Goal: Information Seeking & Learning: Learn about a topic

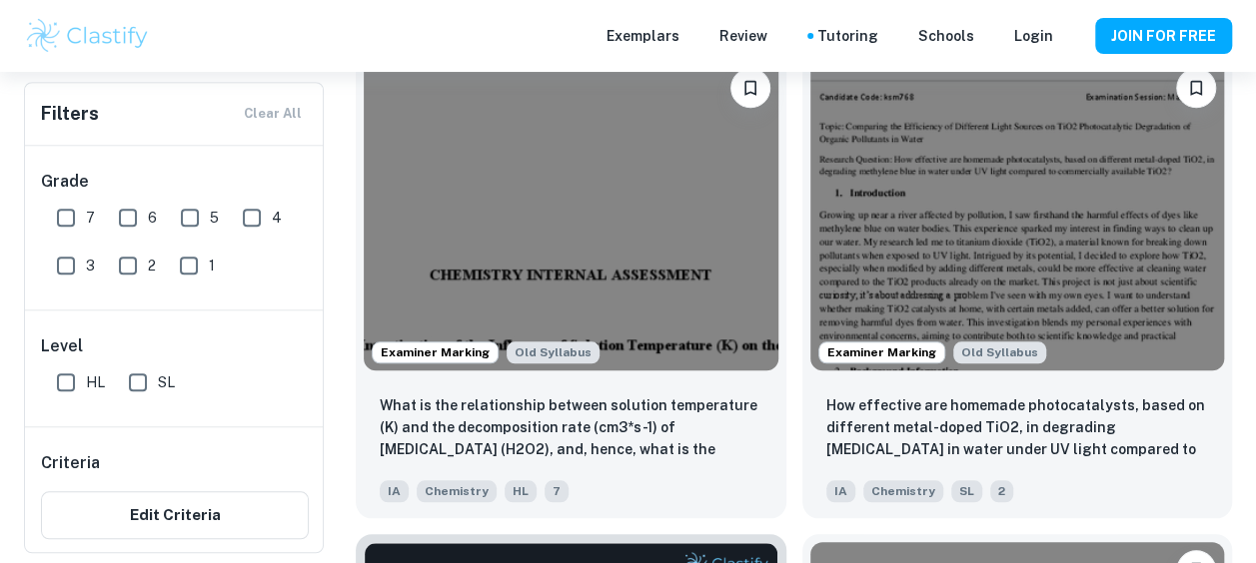
scroll to position [4512, 0]
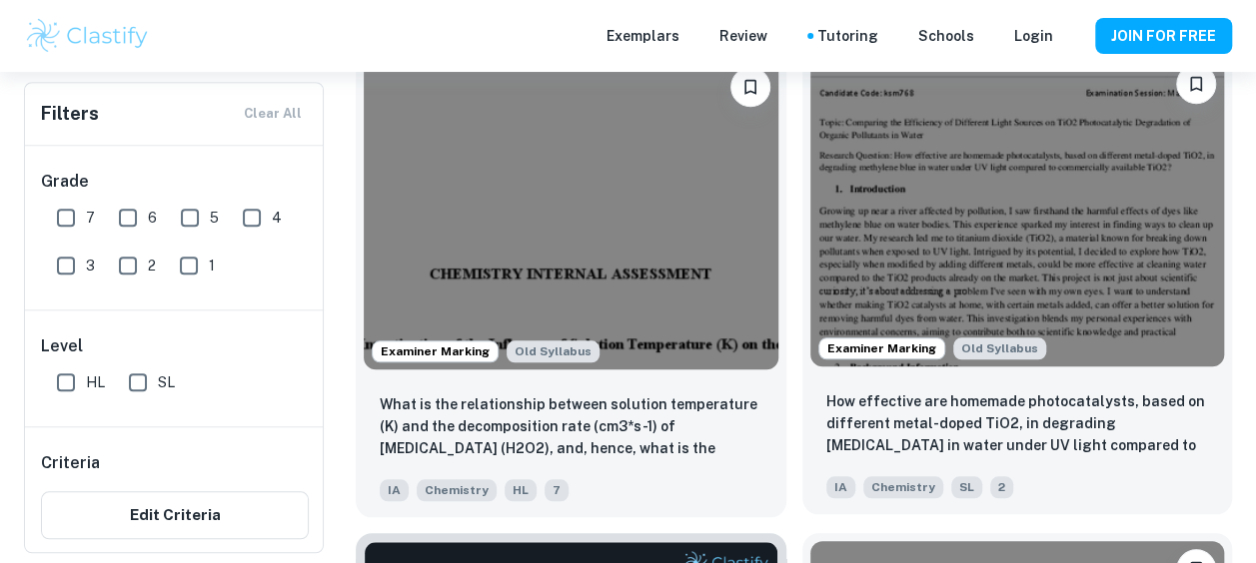
click at [969, 292] on img at bounding box center [1017, 211] width 415 height 311
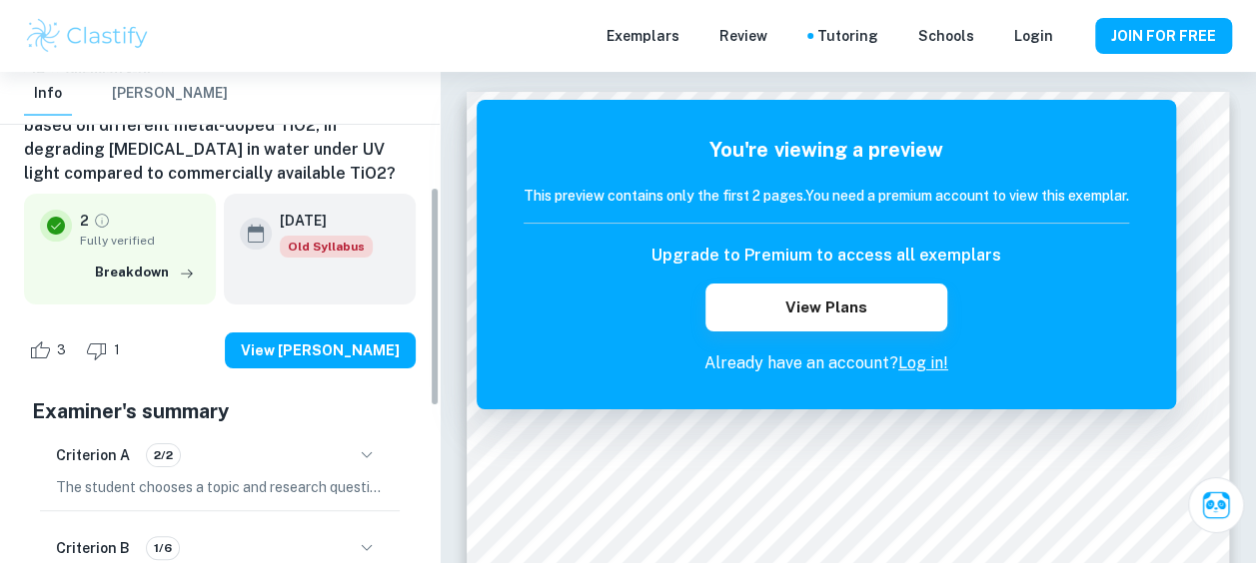
scroll to position [274, 0]
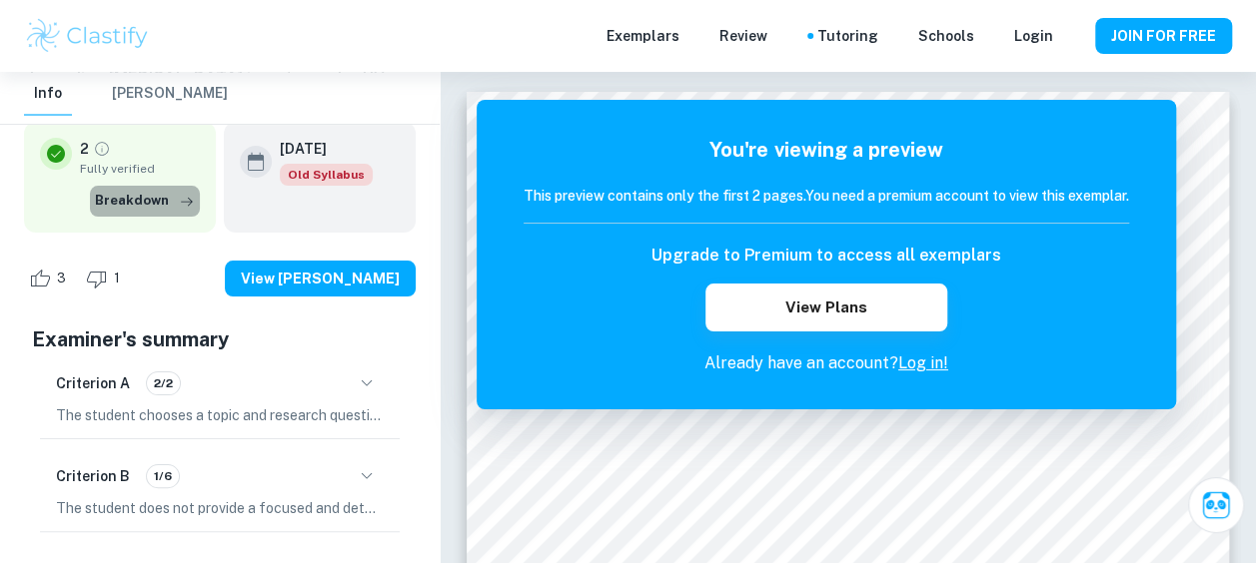
click at [173, 206] on button "Breakdown" at bounding box center [145, 201] width 110 height 30
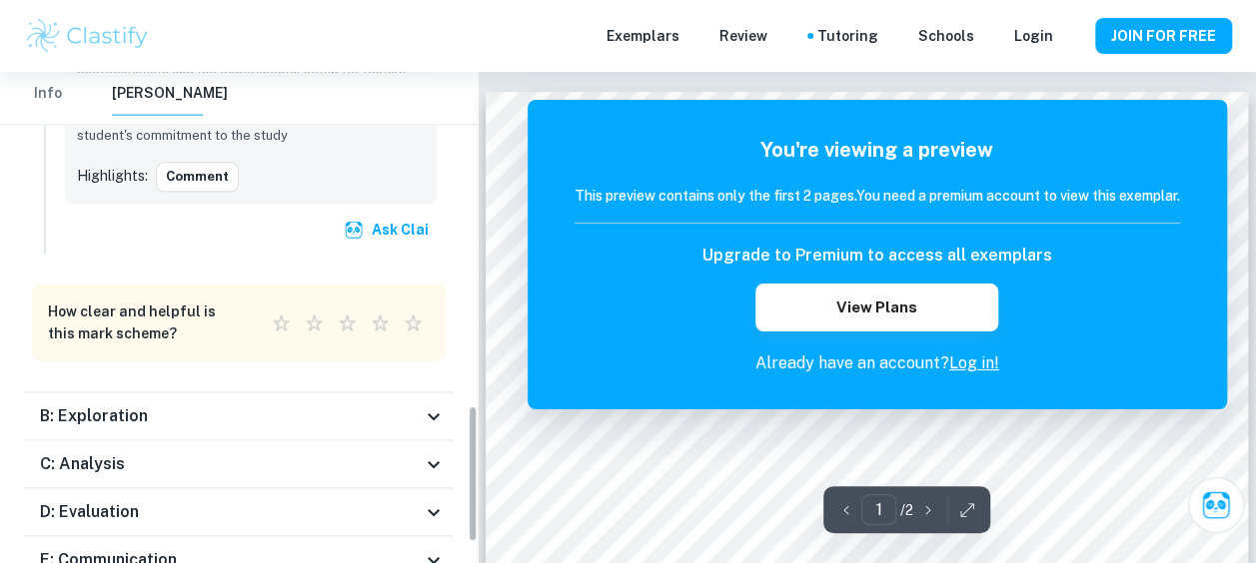
scroll to position [1195, 0]
click at [416, 429] on div "B: Exploration" at bounding box center [239, 416] width 430 height 48
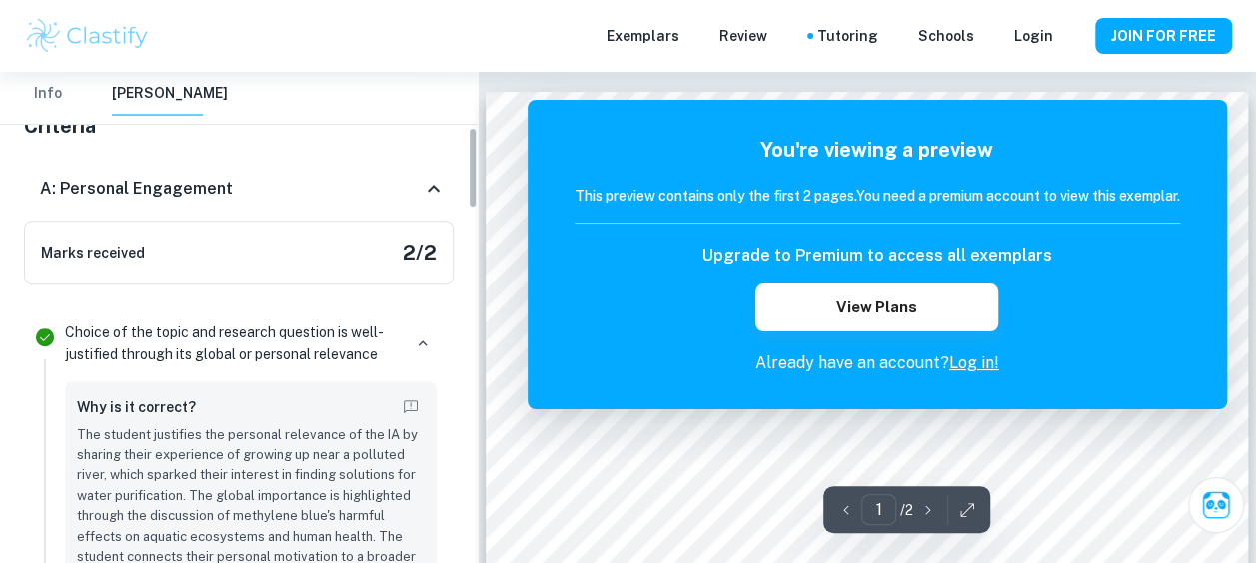
scroll to position [331, 0]
click at [153, 213] on div "A: Personal Engagement" at bounding box center [239, 190] width 430 height 64
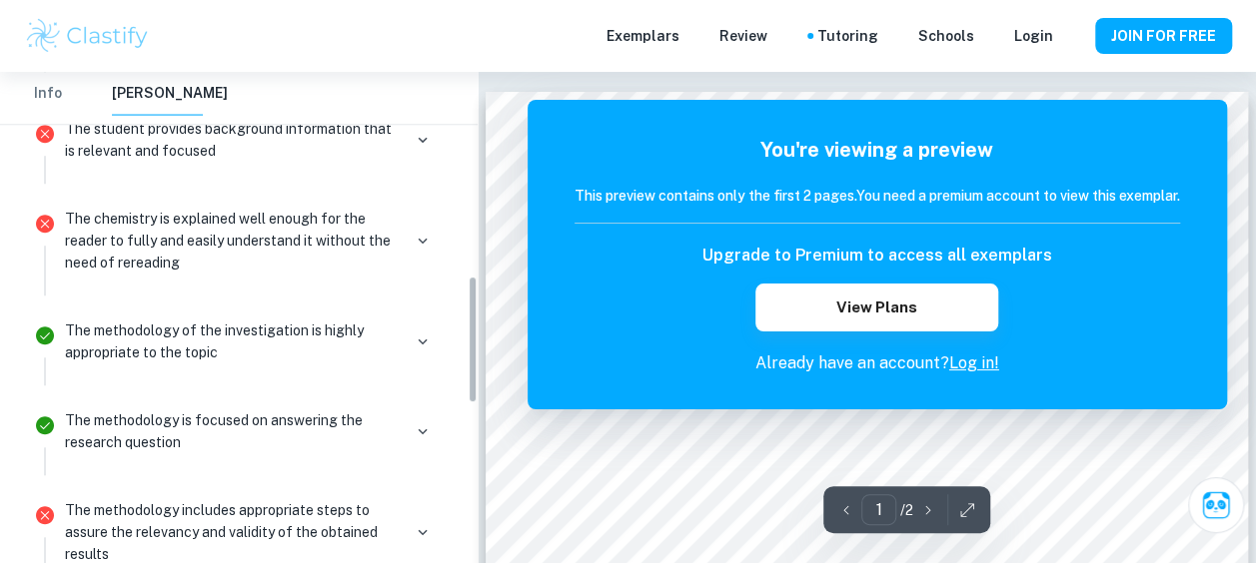
scroll to position [787, 0]
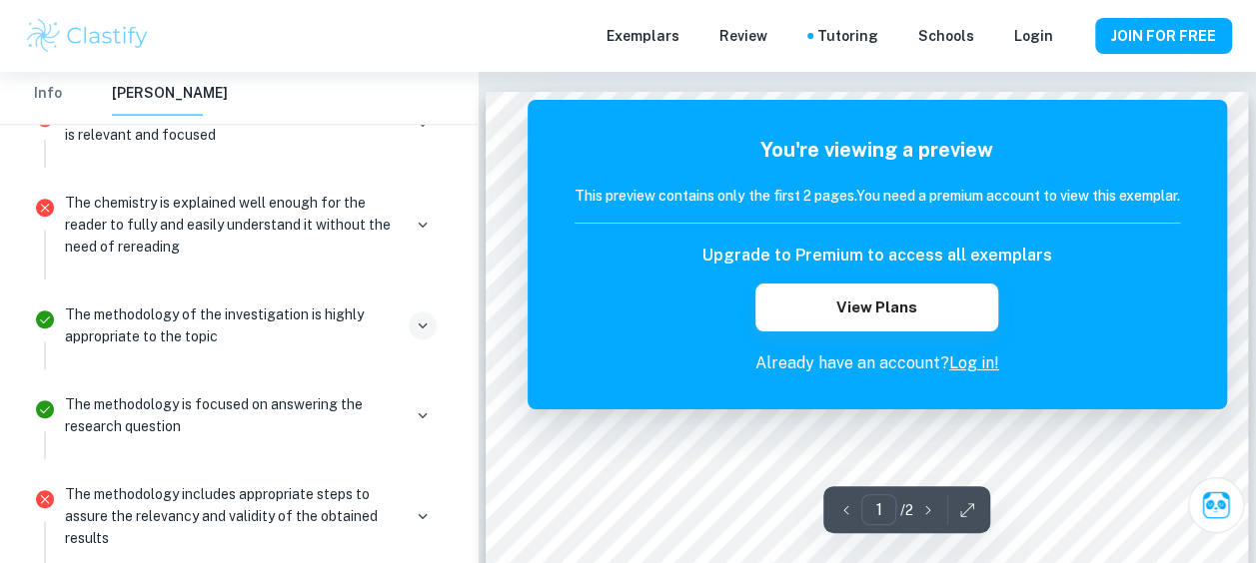
drag, startPoint x: 409, startPoint y: 344, endPoint x: 424, endPoint y: 323, distance: 25.8
click at [424, 323] on div "The methodology of the investigation is highly appropriate to the topic" at bounding box center [251, 334] width 388 height 72
click at [424, 323] on icon "button" at bounding box center [423, 326] width 18 height 18
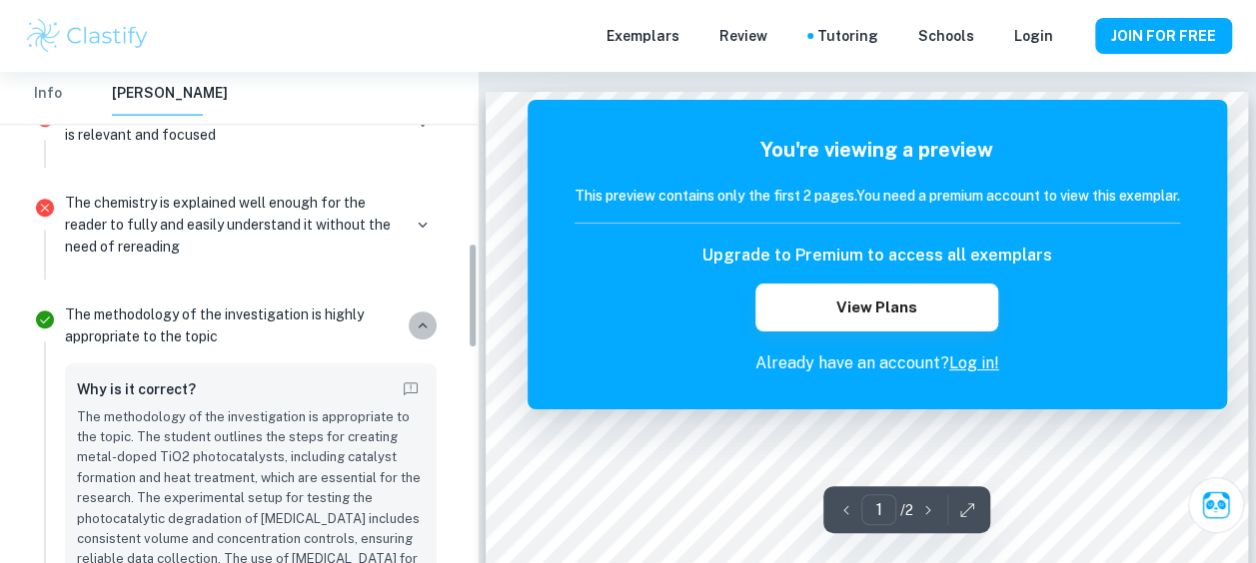
click at [424, 323] on icon "button" at bounding box center [423, 326] width 18 height 18
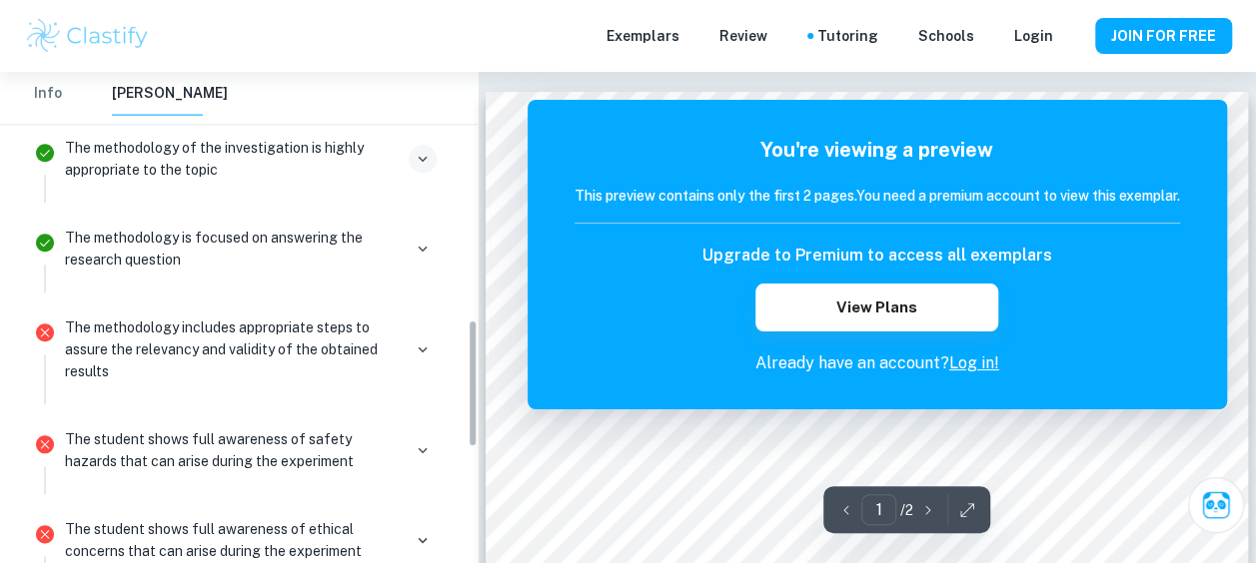
scroll to position [957, 0]
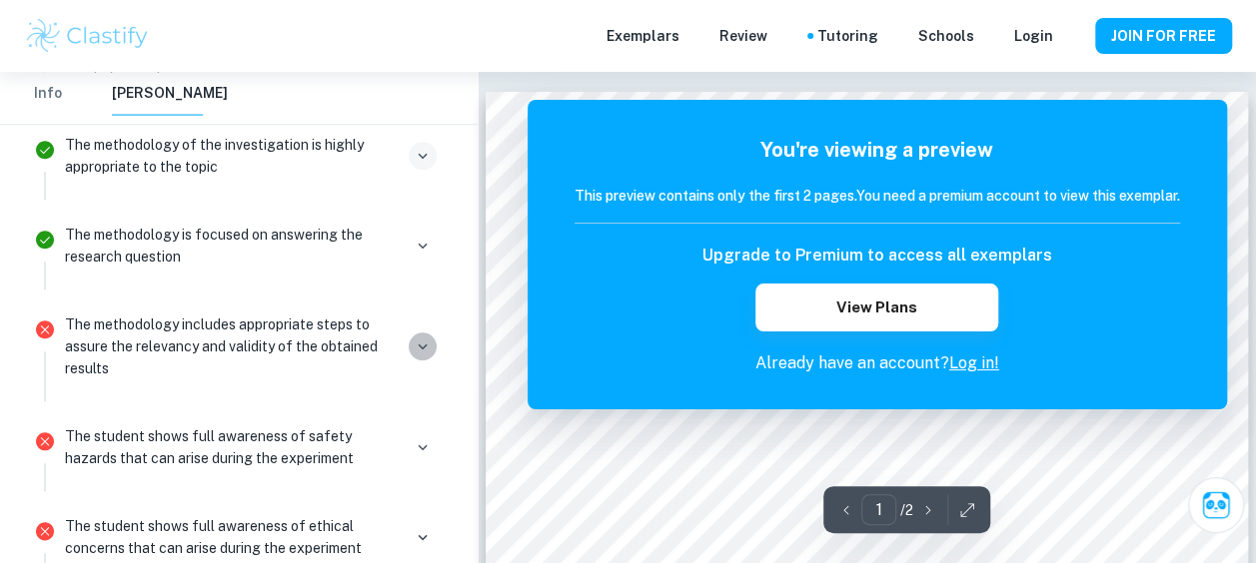
click at [422, 348] on icon "button" at bounding box center [423, 347] width 18 height 18
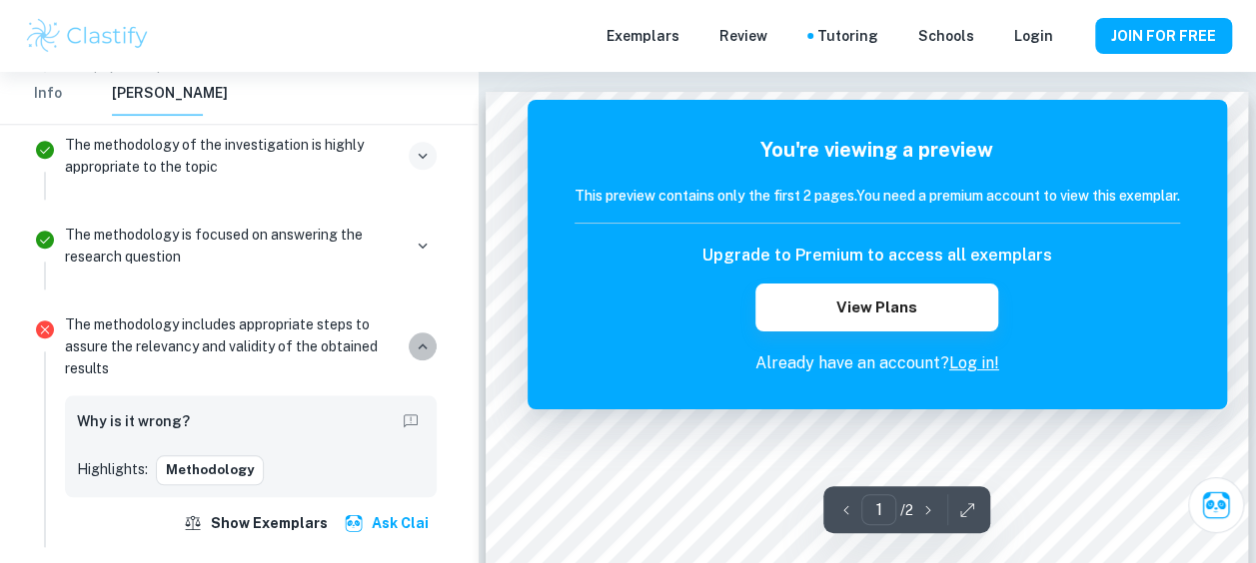
click at [422, 348] on icon "button" at bounding box center [423, 347] width 18 height 18
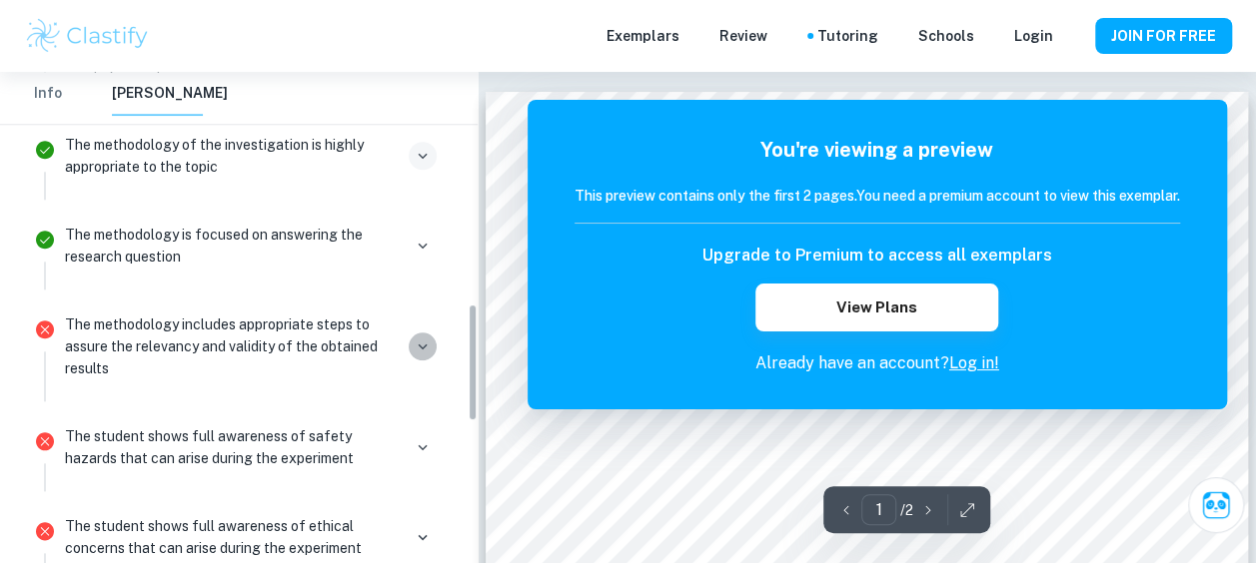
click at [422, 348] on icon "button" at bounding box center [423, 347] width 18 height 18
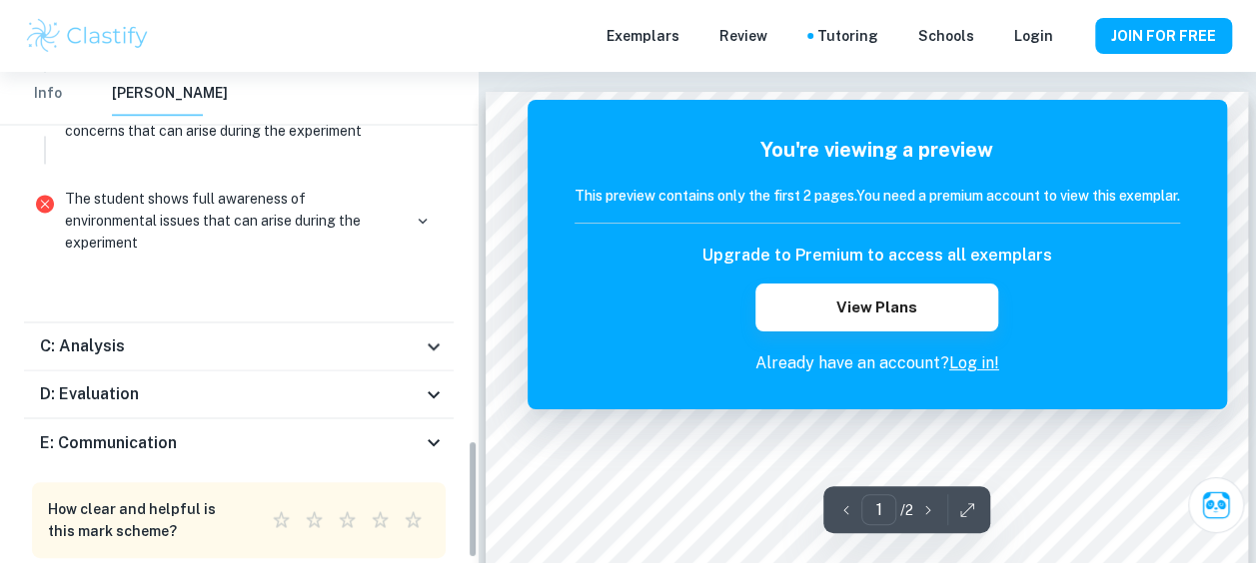
scroll to position [1525, 0]
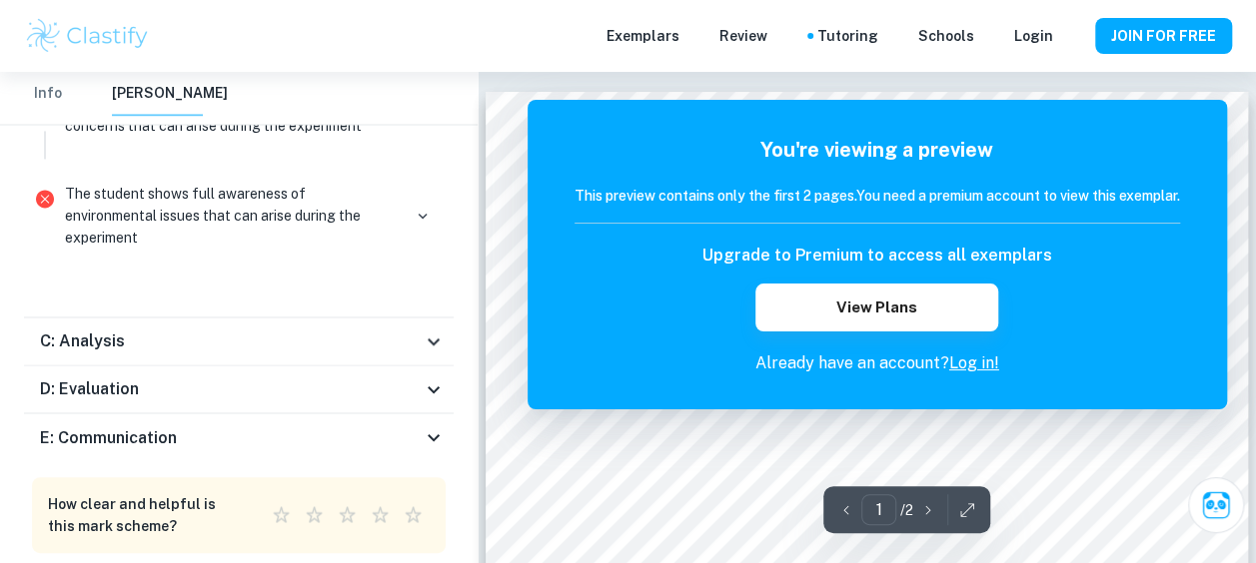
click at [422, 378] on icon at bounding box center [434, 390] width 24 height 24
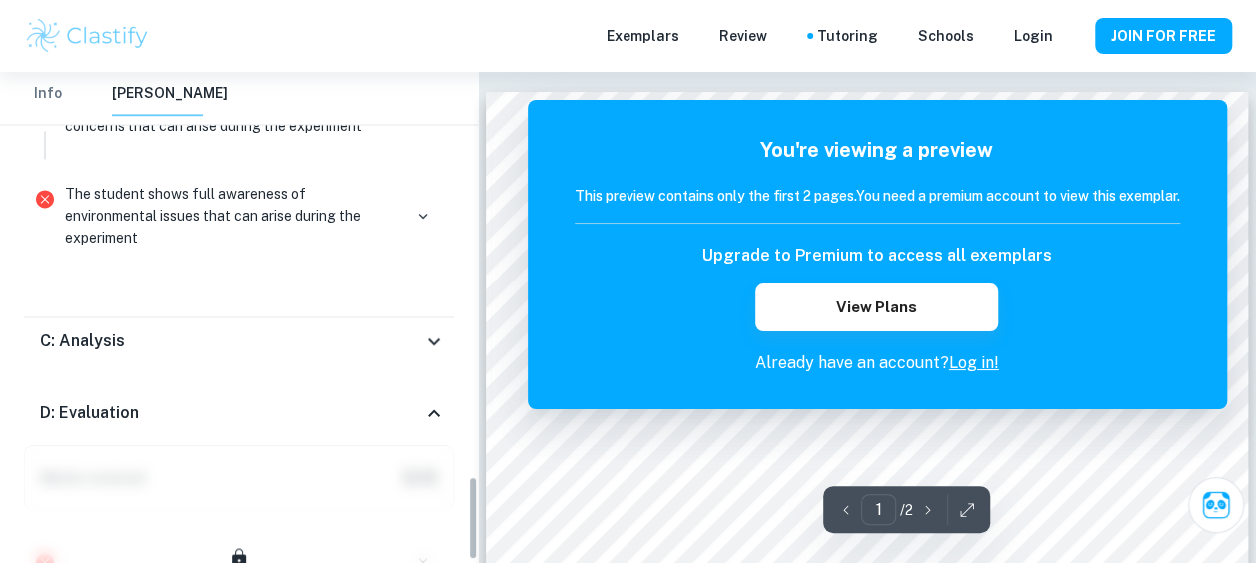
scroll to position [2339, 0]
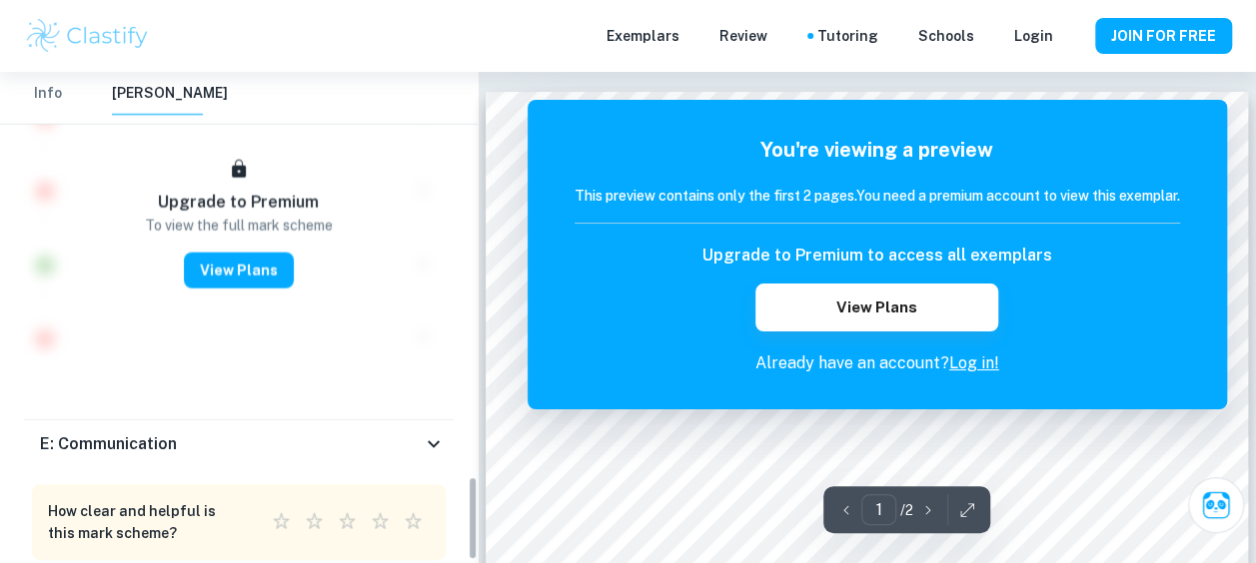
click at [422, 348] on div "Upgrade to Premium To view the full mark scheme View Plans" at bounding box center [239, 9] width 430 height 757
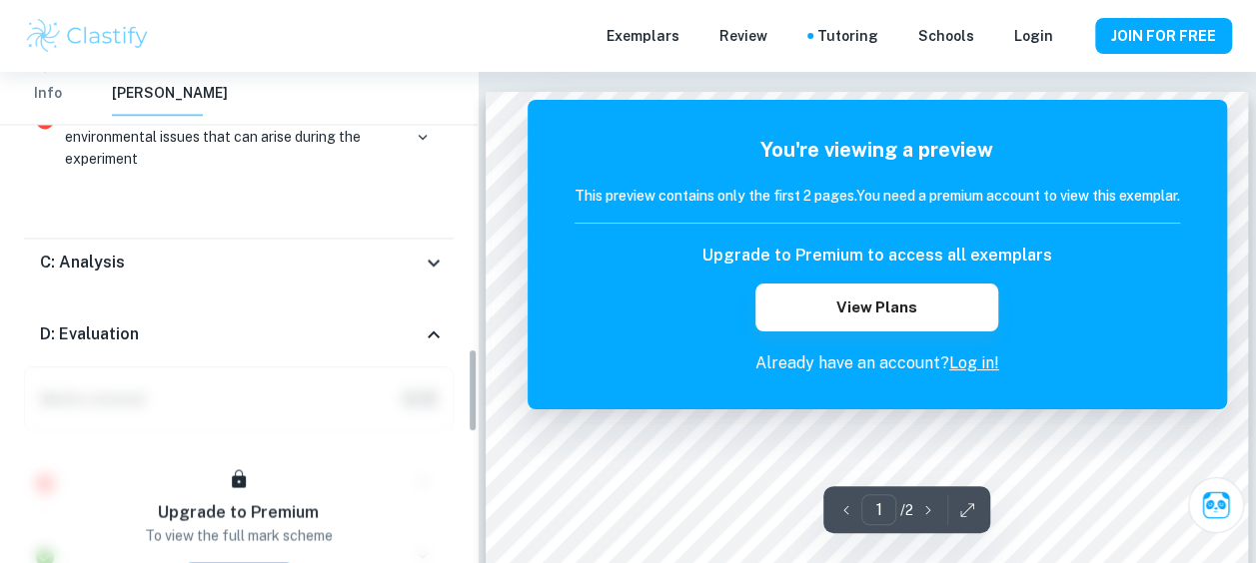
scroll to position [1597, 0]
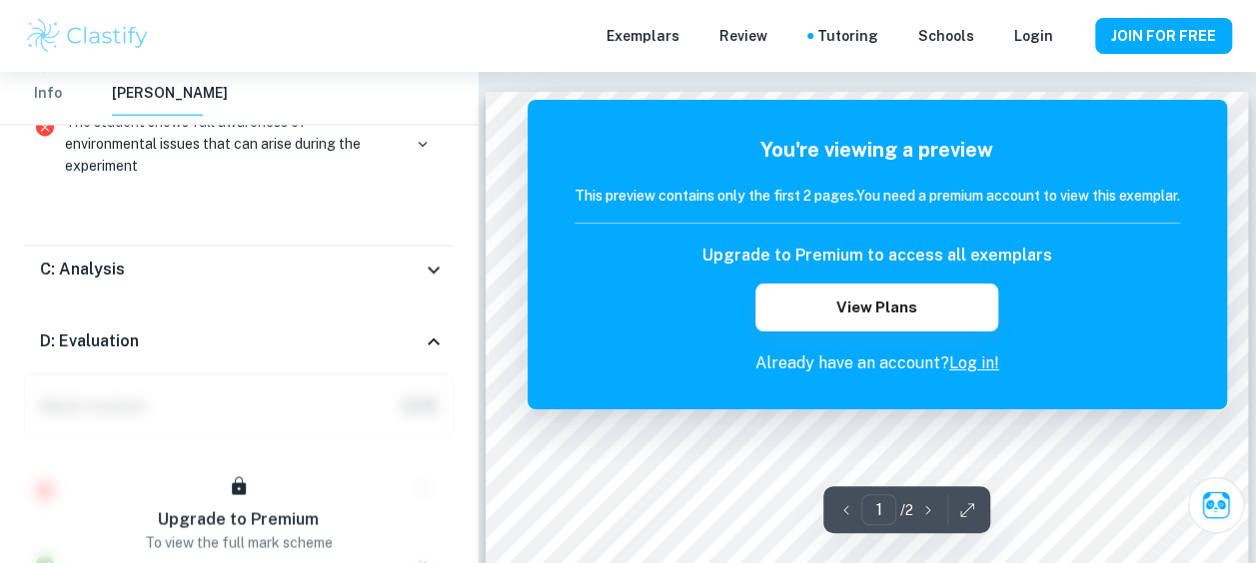
click at [436, 251] on div "C: Analysis" at bounding box center [239, 270] width 430 height 48
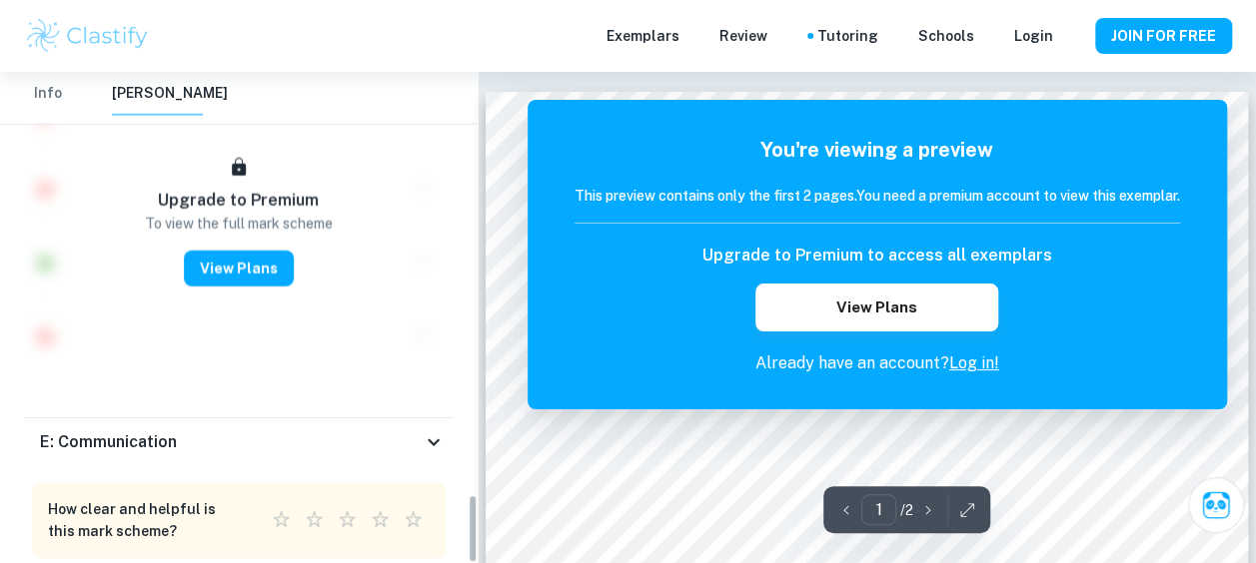
scroll to position [2993, 0]
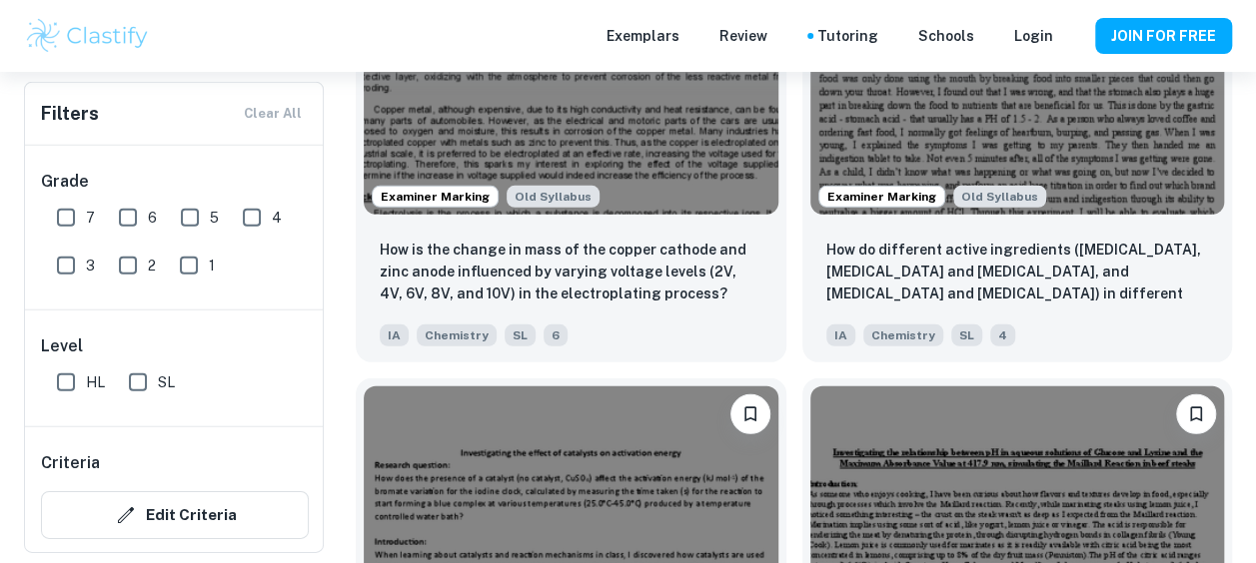
scroll to position [6646, 0]
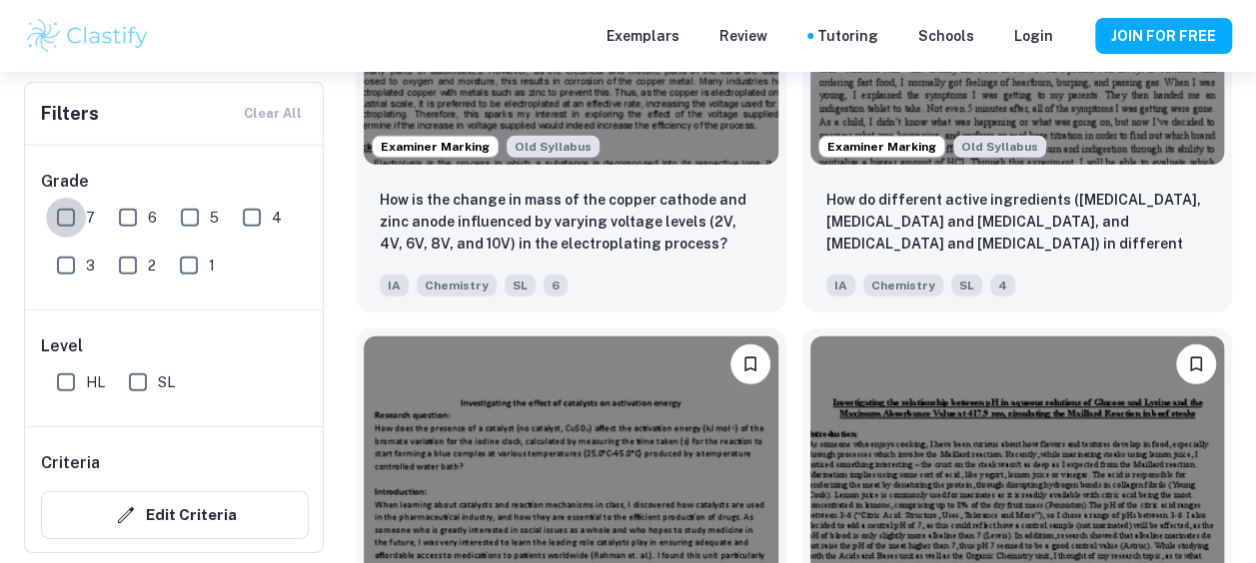
click at [72, 220] on input "7" at bounding box center [66, 218] width 40 height 40
checkbox input "true"
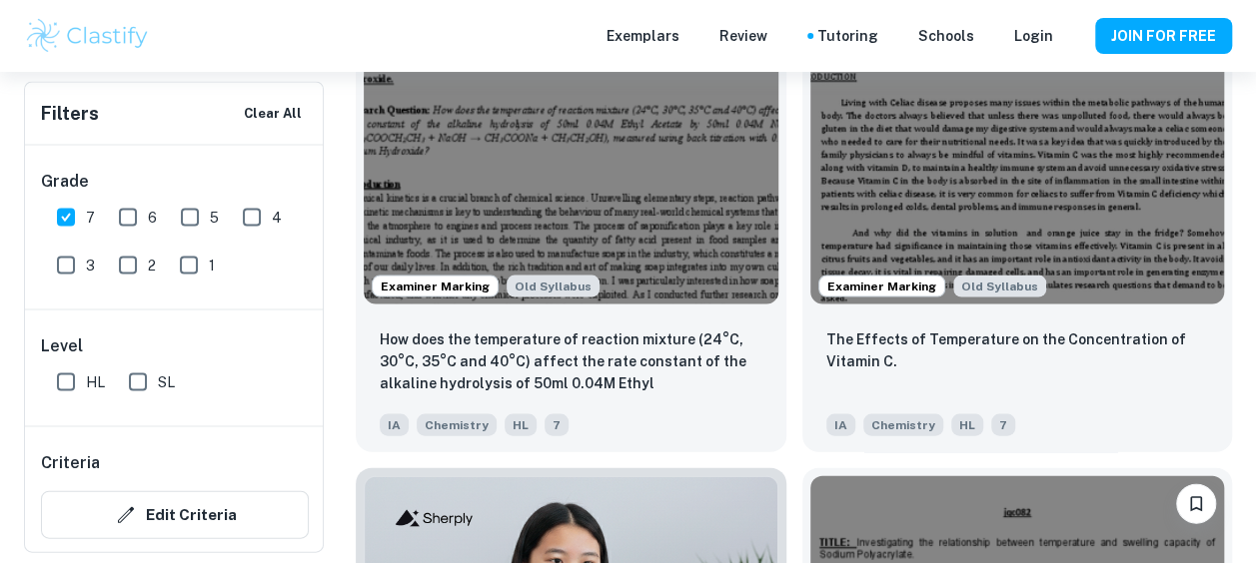
scroll to position [9455, 0]
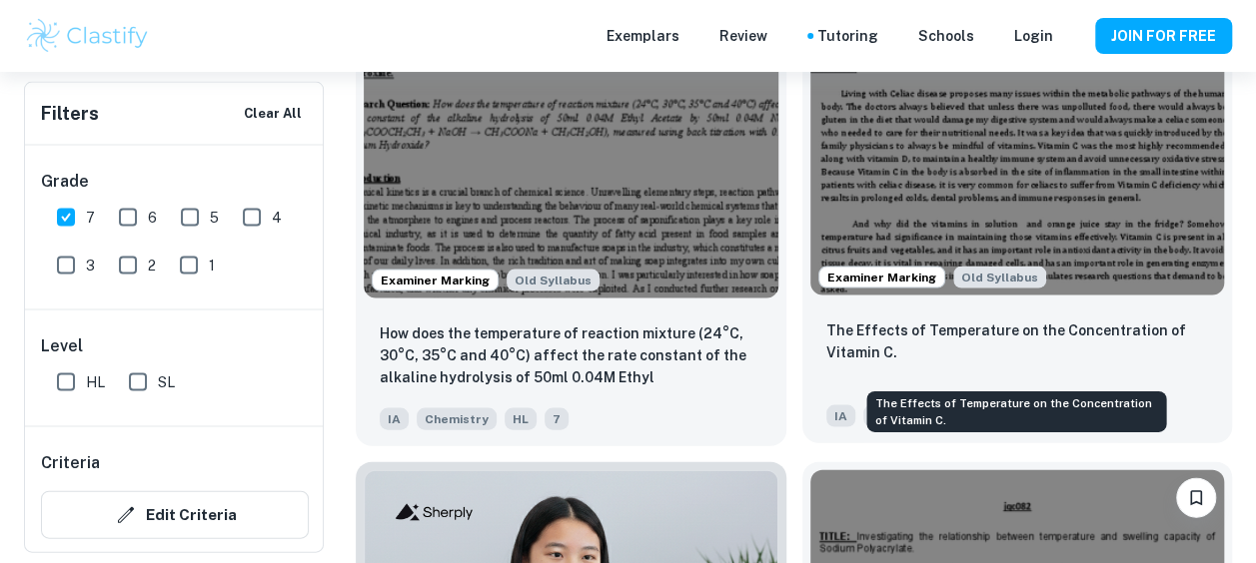
click at [907, 349] on p "The Effects of Temperature on the Concentration of Vitamin C." at bounding box center [1017, 342] width 383 height 44
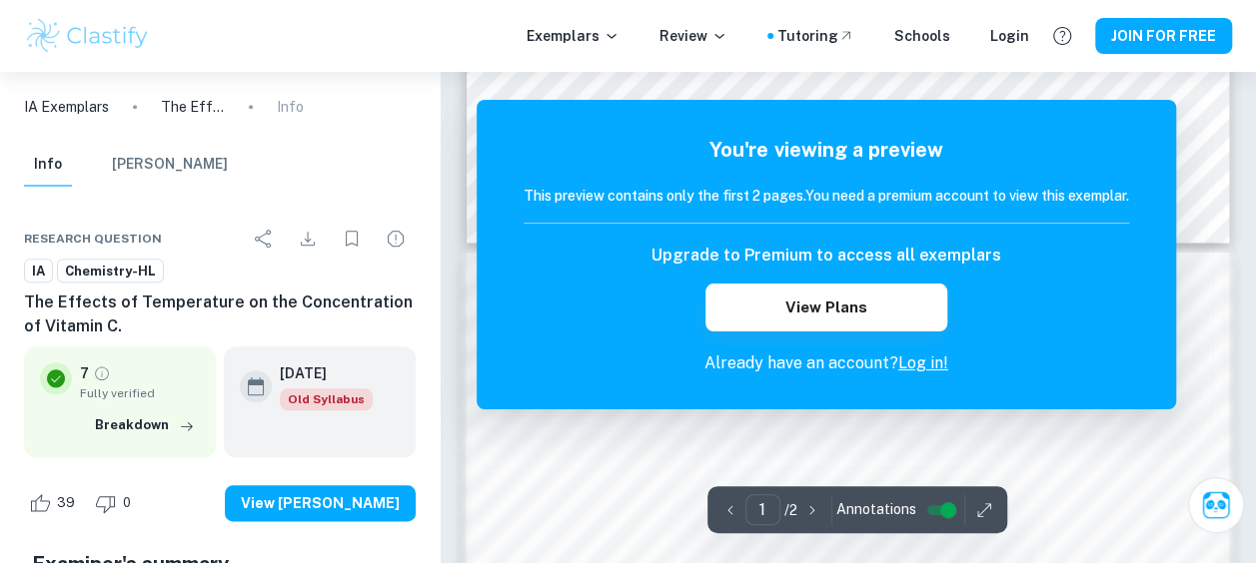
scroll to position [927, 0]
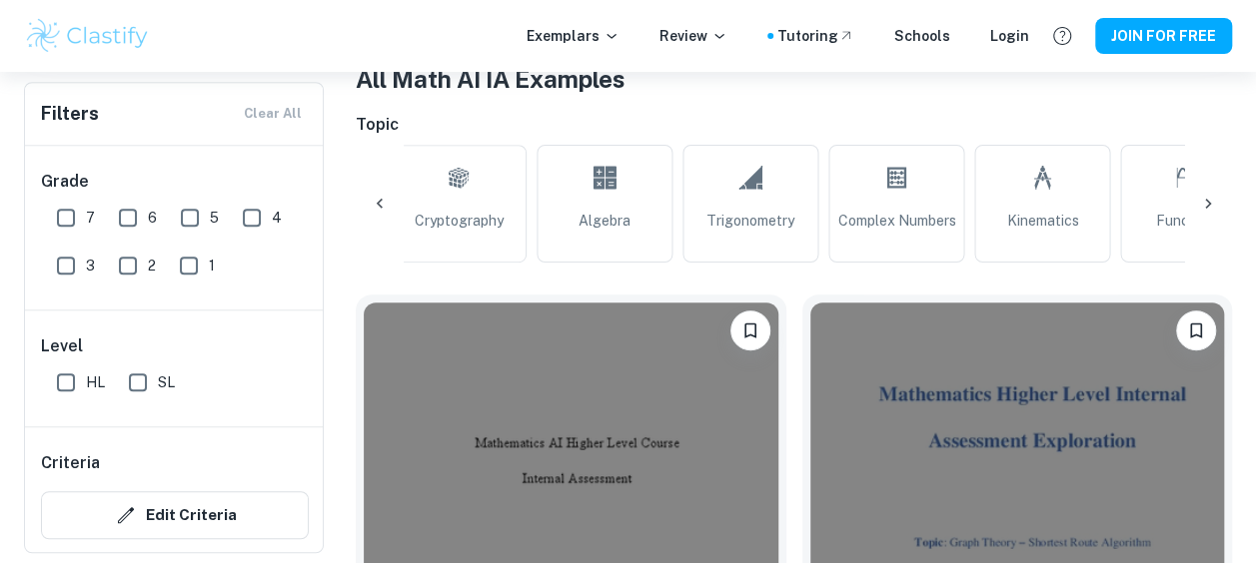
scroll to position [0, 1689]
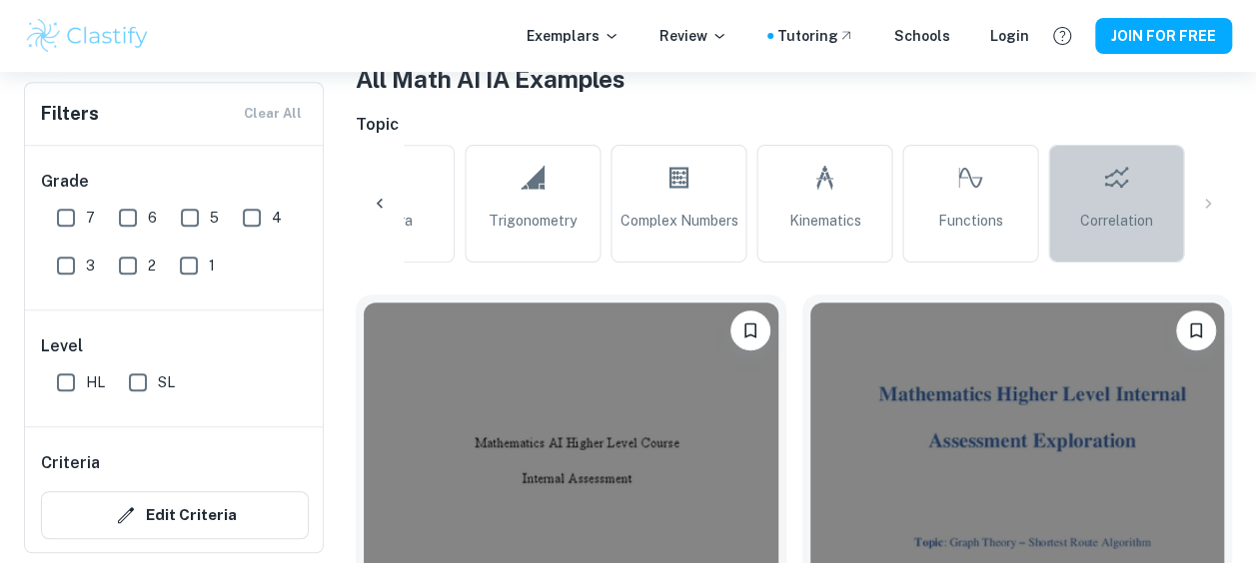
click at [1089, 196] on link "Correlation" at bounding box center [1116, 204] width 136 height 118
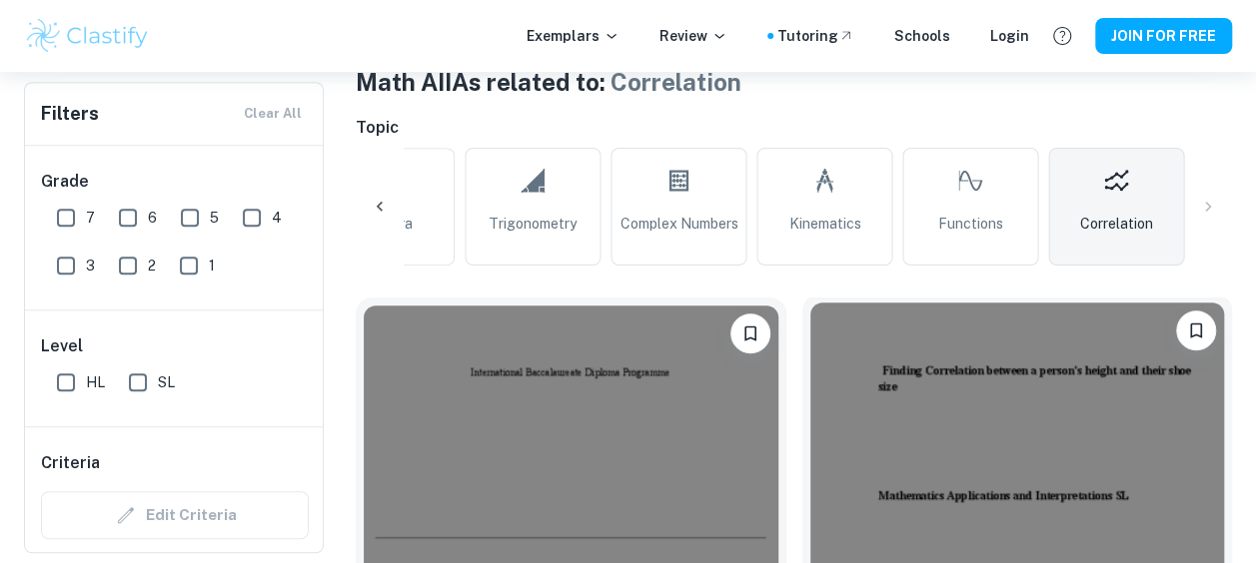
scroll to position [818, 0]
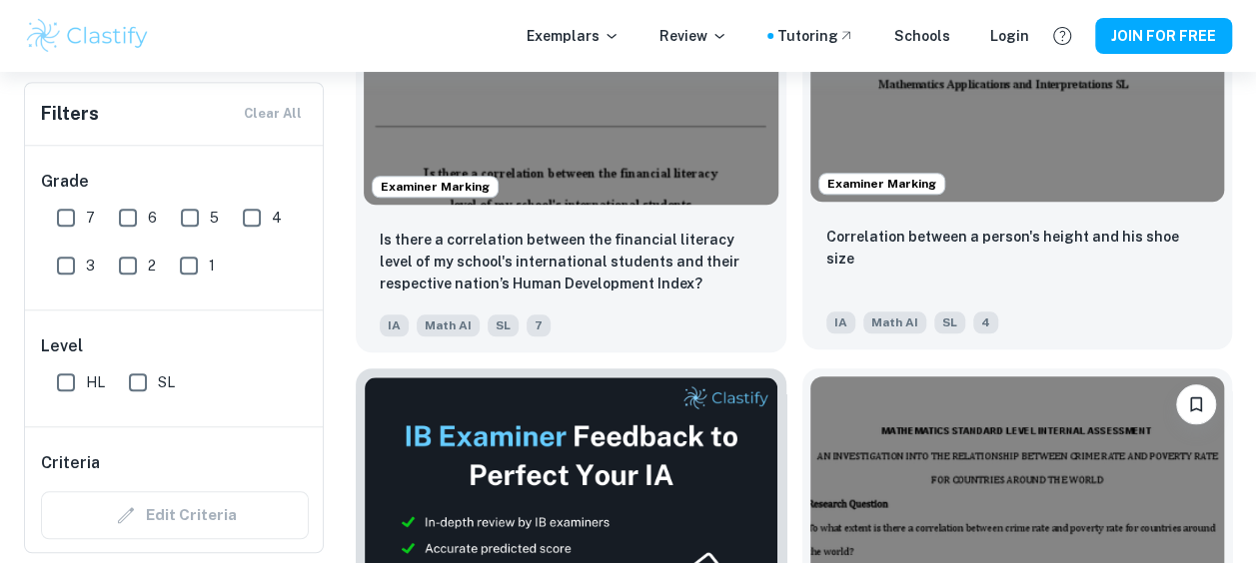
click at [819, 238] on div "Correlation between a person's height and his shoe size IA Math AI SL 4" at bounding box center [1017, 280] width 431 height 140
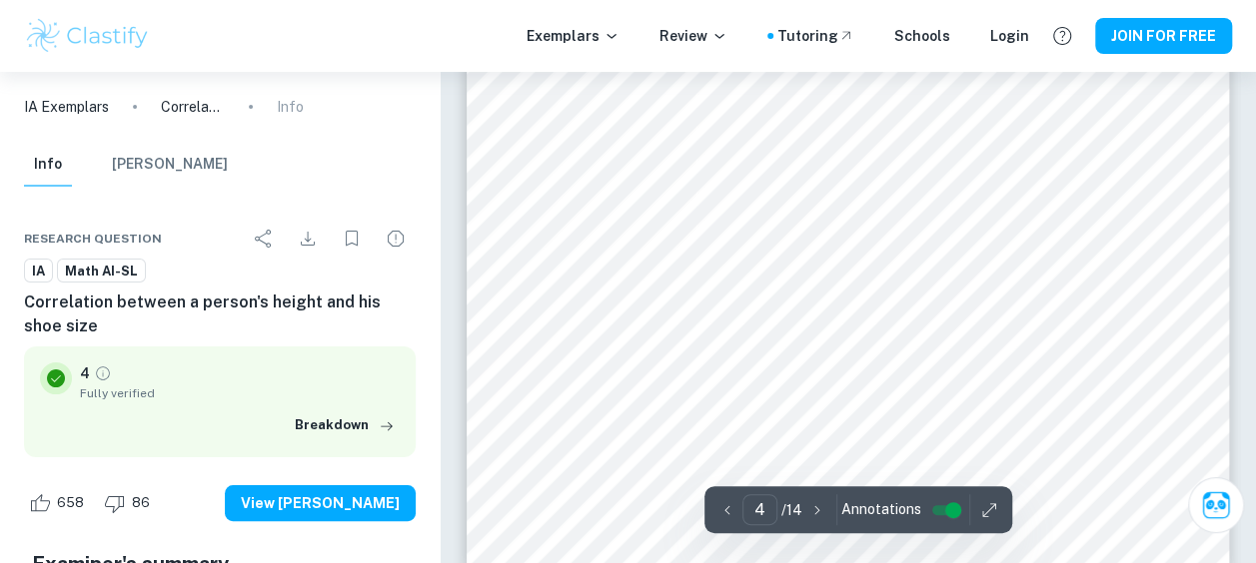
scroll to position [3747, 0]
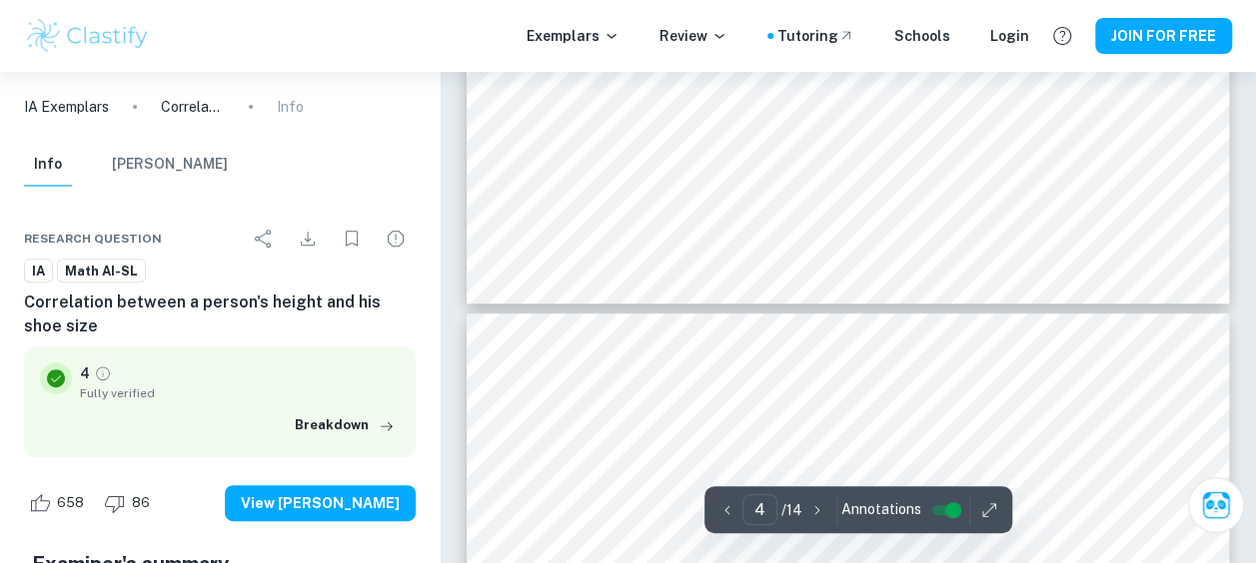
type input "5"
click at [884, 118] on div at bounding box center [800, 119] width 491 height 31
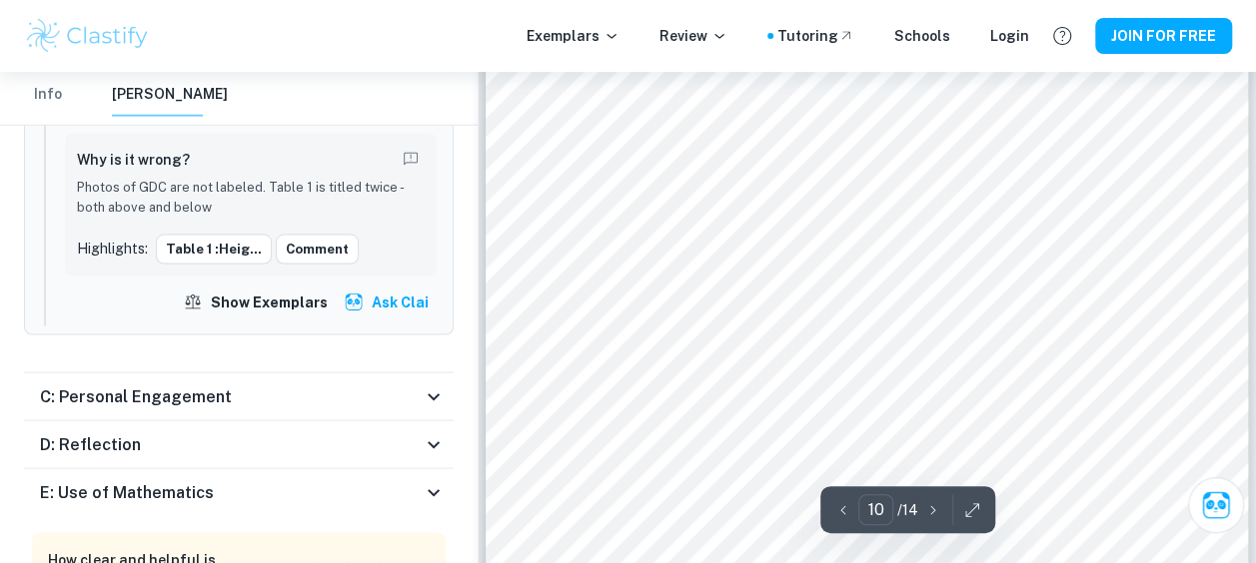
scroll to position [9327, 0]
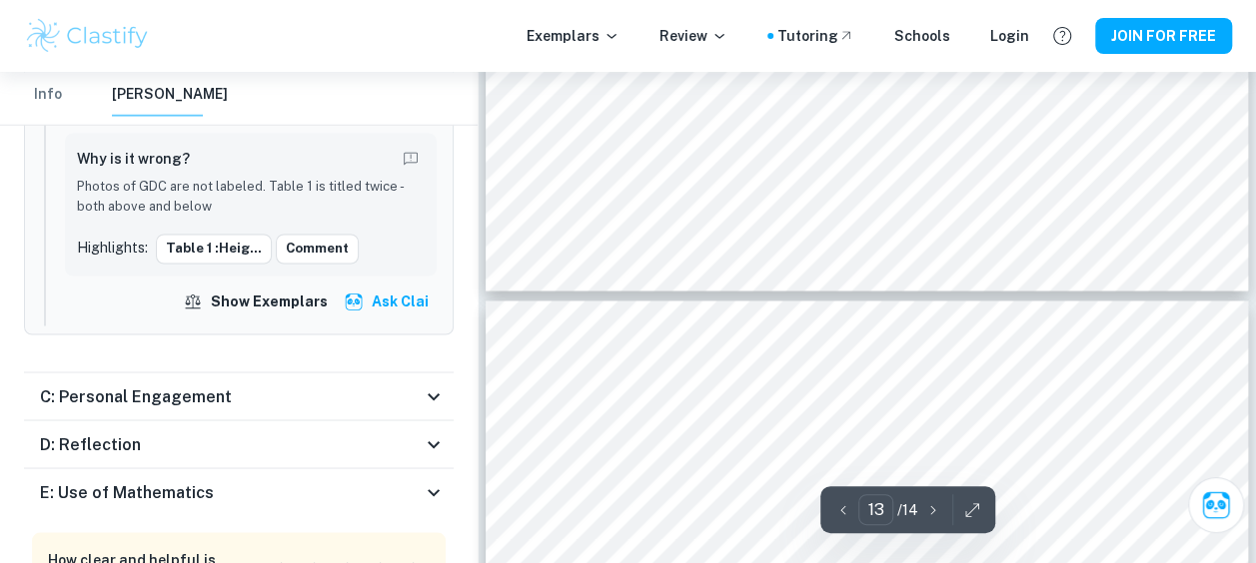
type input "14"
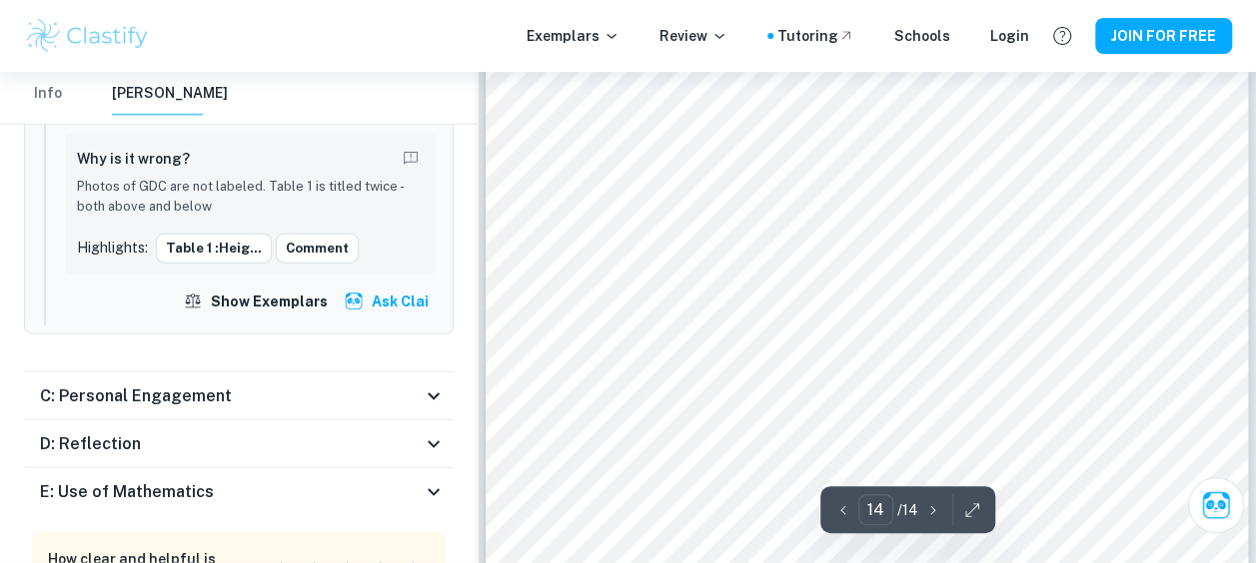
scroll to position [13505, 0]
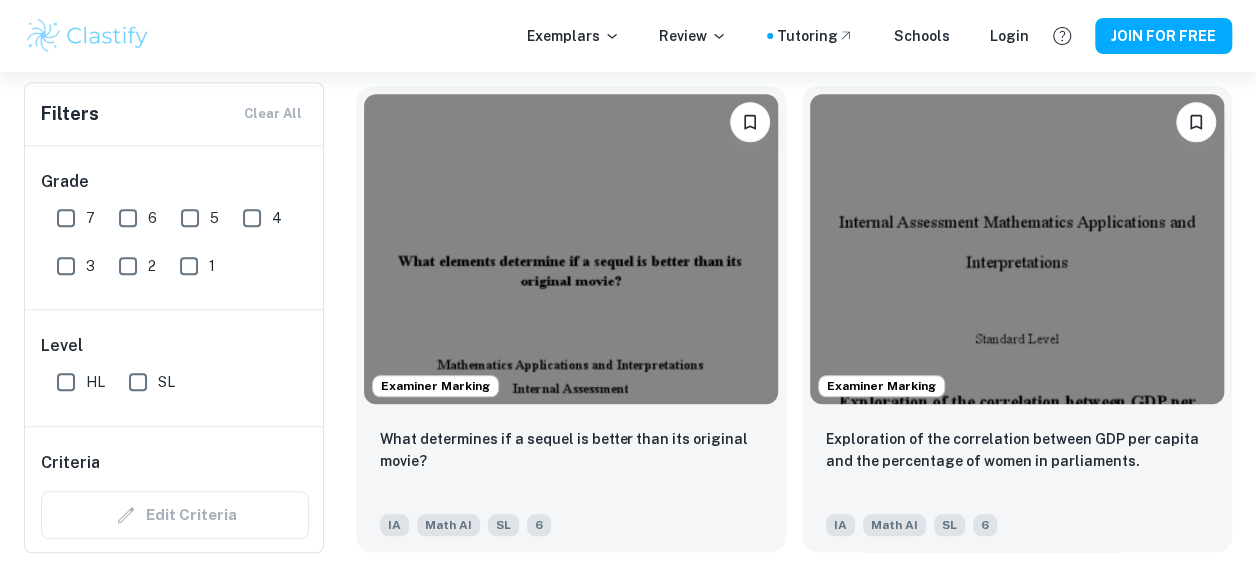
scroll to position [8344, 0]
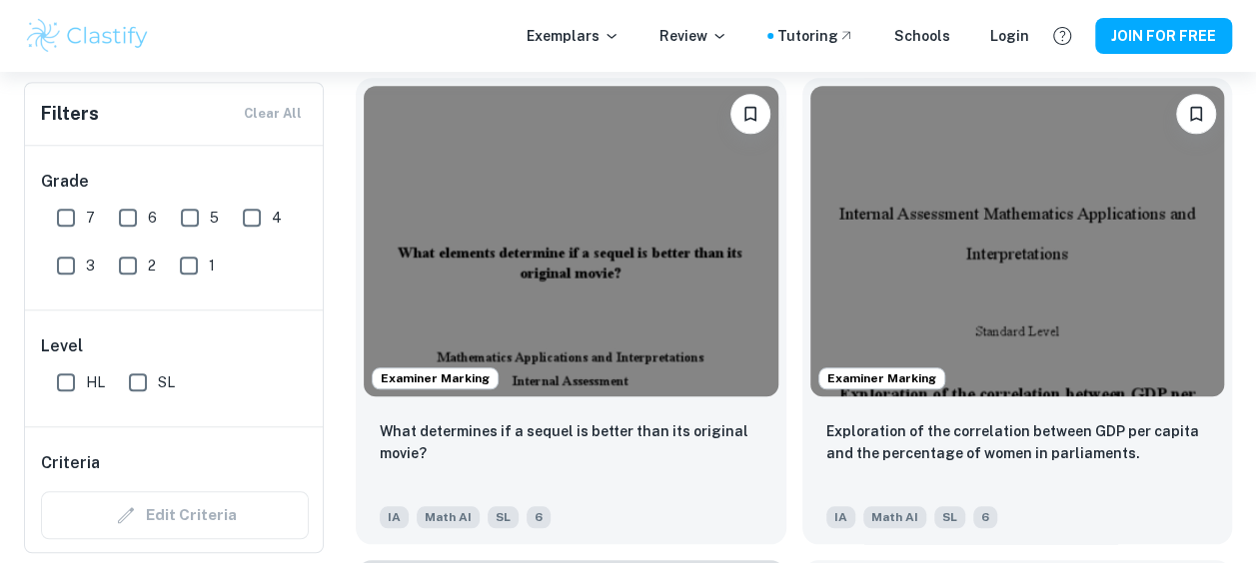
click at [190, 256] on input "1" at bounding box center [189, 266] width 40 height 40
checkbox input "true"
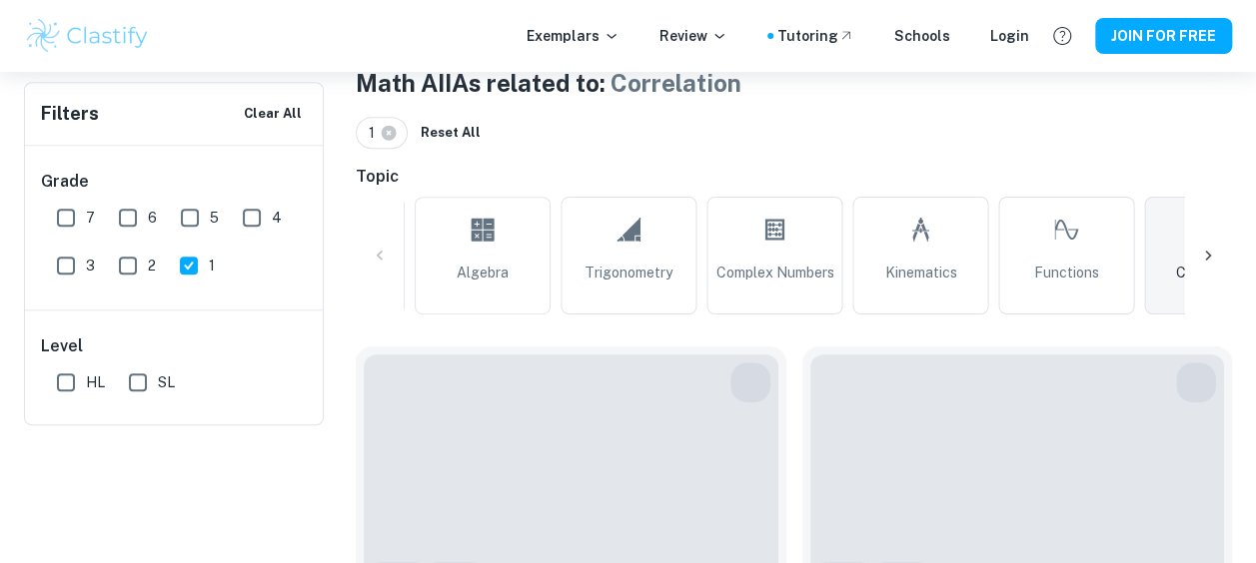
scroll to position [262, 0]
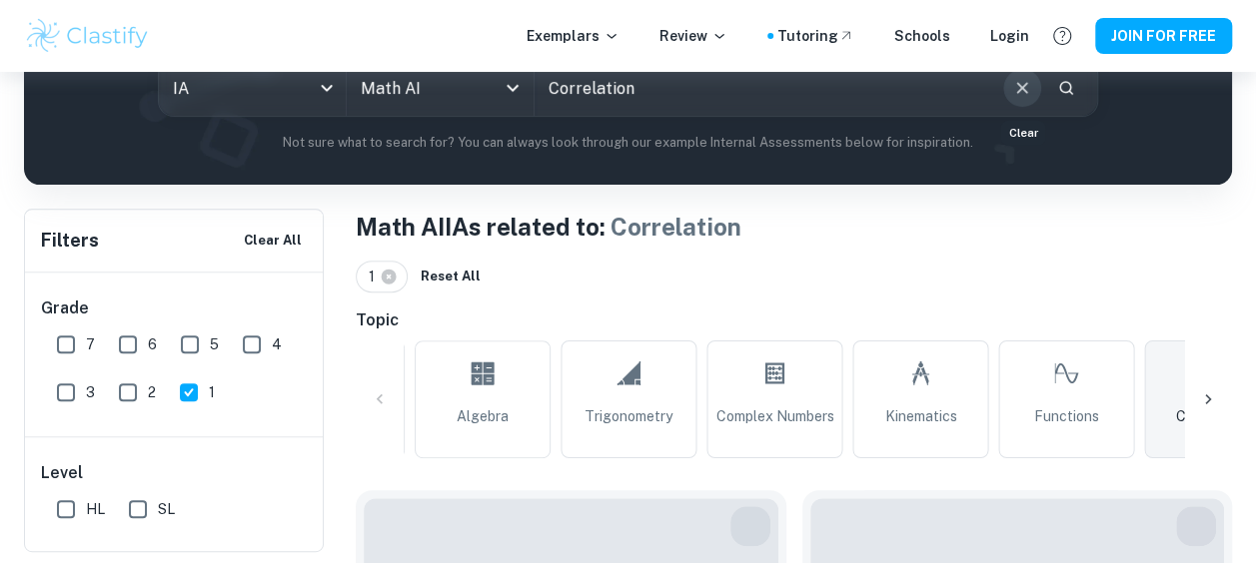
click at [1023, 90] on icon "Clear" at bounding box center [1022, 87] width 11 height 11
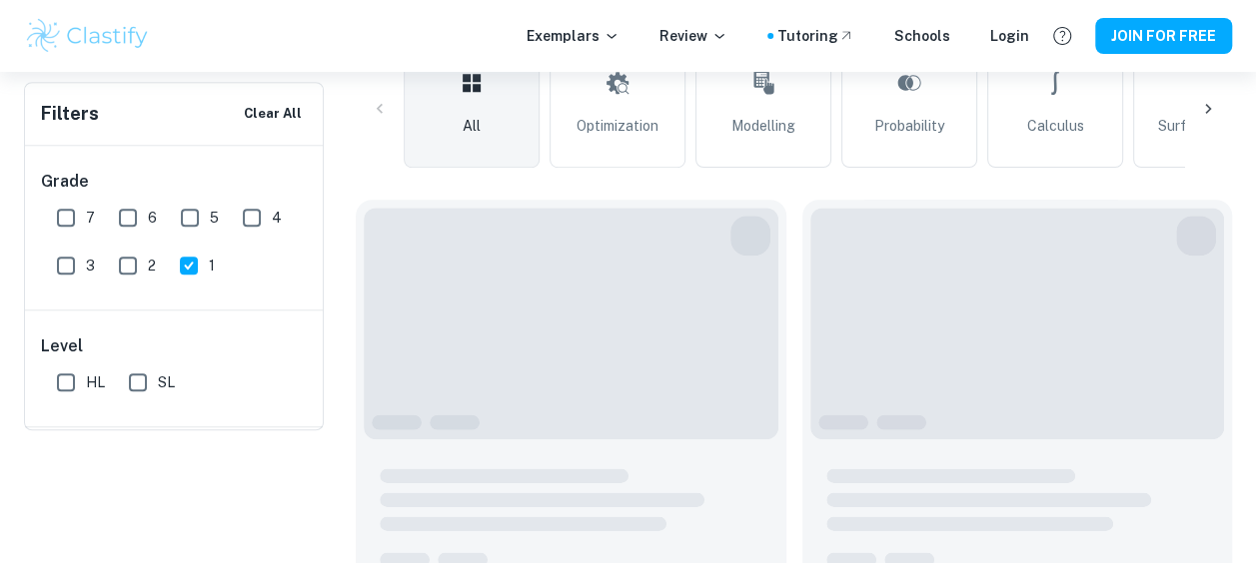
scroll to position [130, 0]
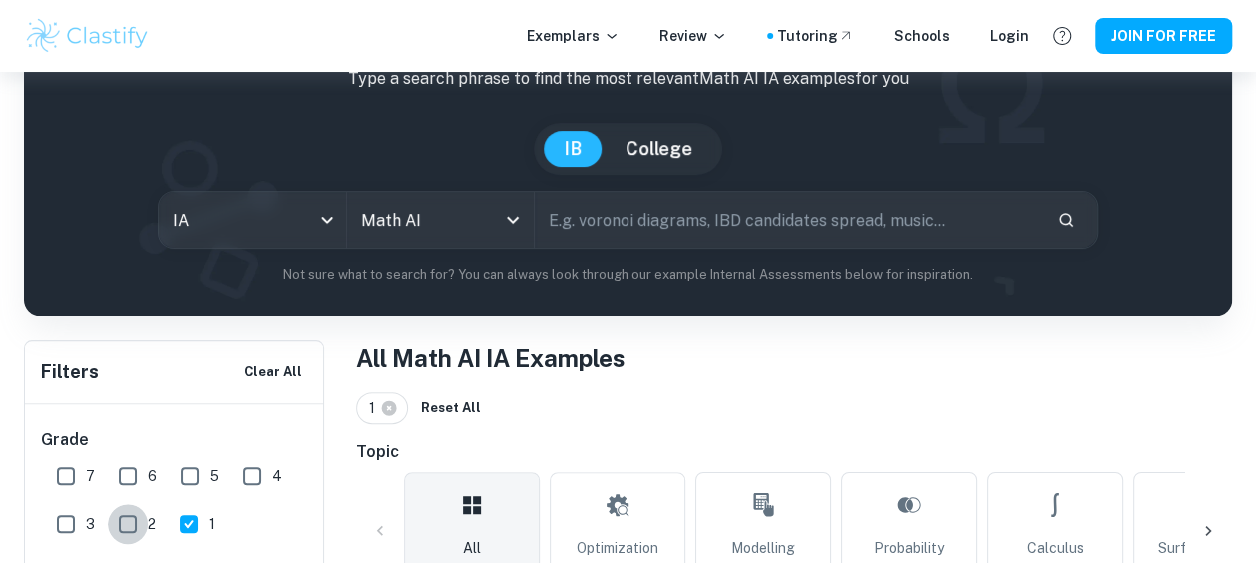
click at [126, 521] on input "2" at bounding box center [128, 524] width 40 height 40
checkbox input "true"
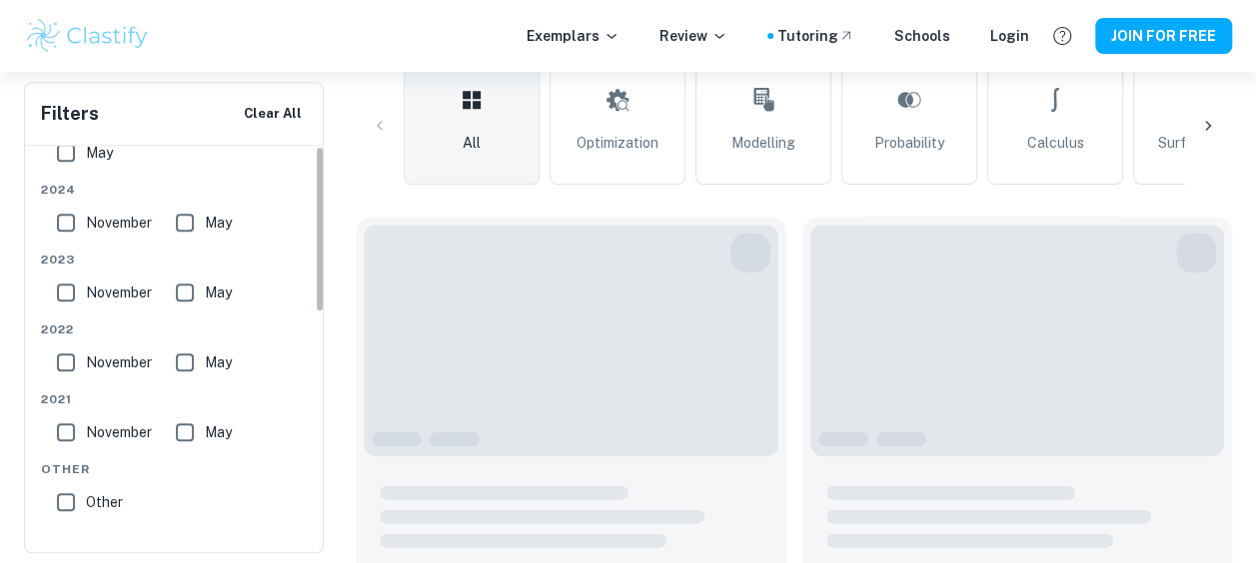
scroll to position [0, 0]
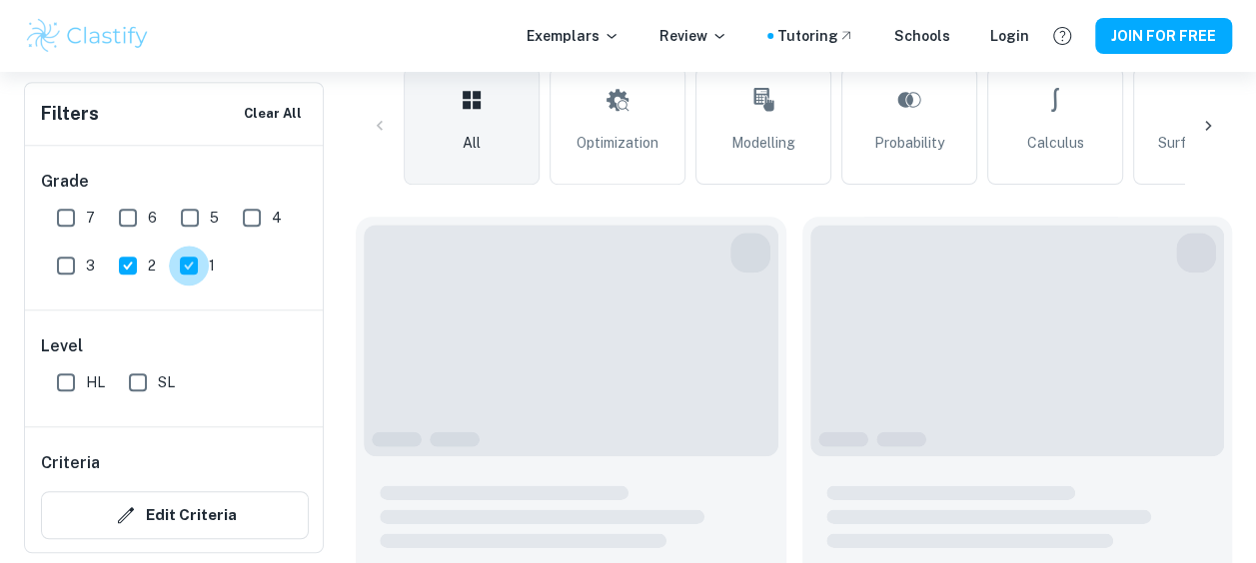
click at [192, 276] on input "1" at bounding box center [189, 266] width 40 height 40
checkbox input "false"
click at [144, 278] on input "2" at bounding box center [128, 266] width 40 height 40
checkbox input "false"
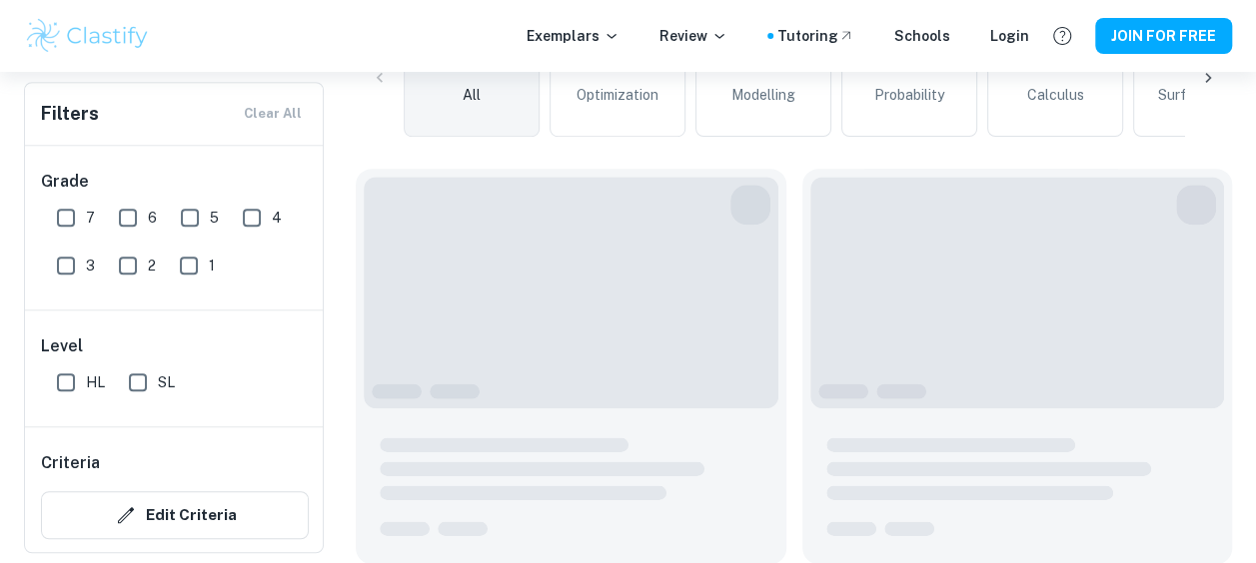
scroll to position [487, 0]
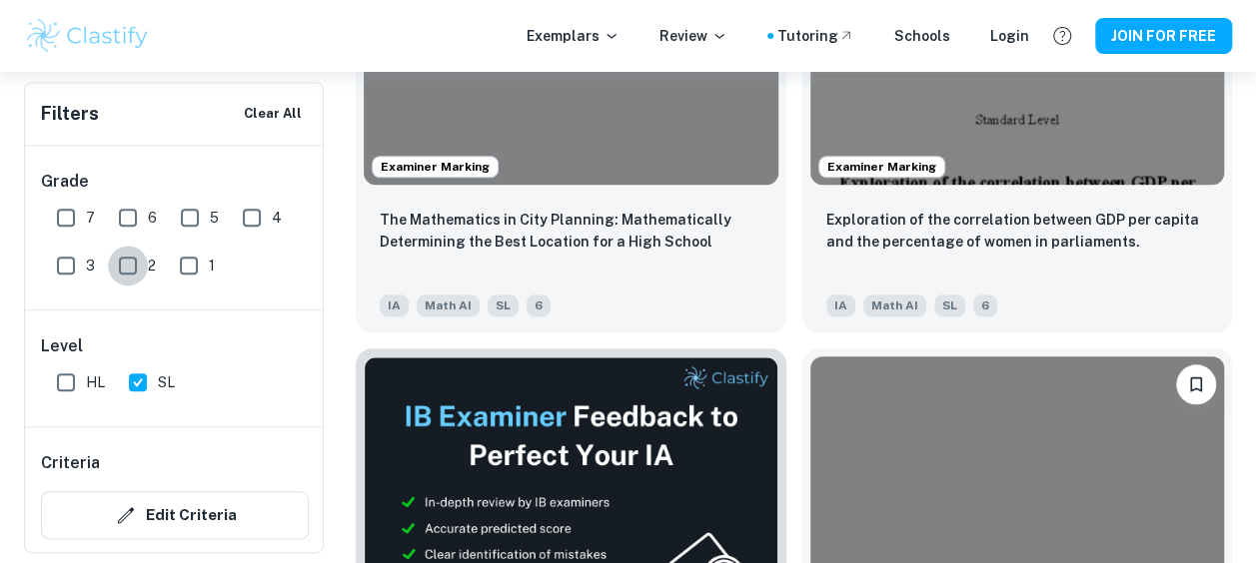
click at [135, 260] on input "2" at bounding box center [128, 266] width 40 height 40
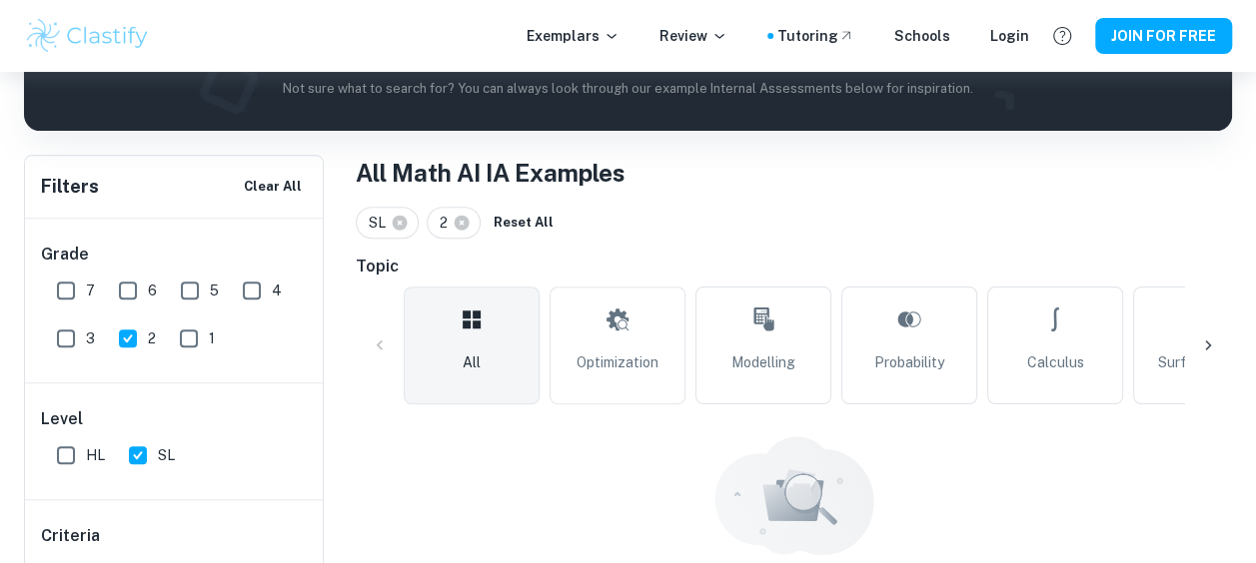
scroll to position [434, 0]
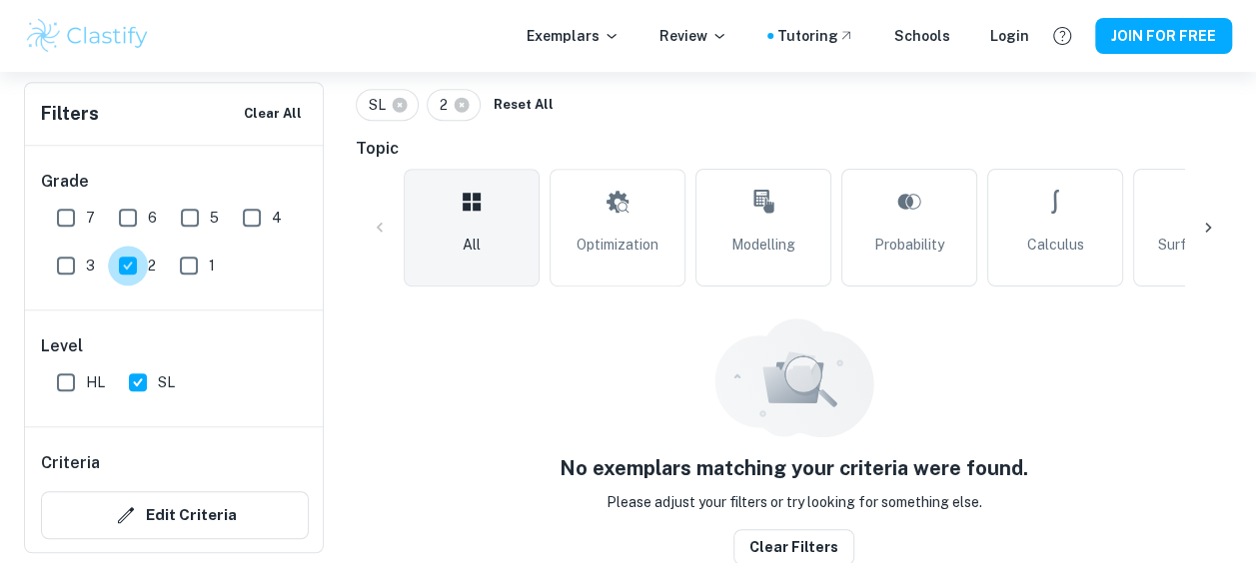
click at [135, 260] on input "2" at bounding box center [128, 266] width 40 height 40
checkbox input "false"
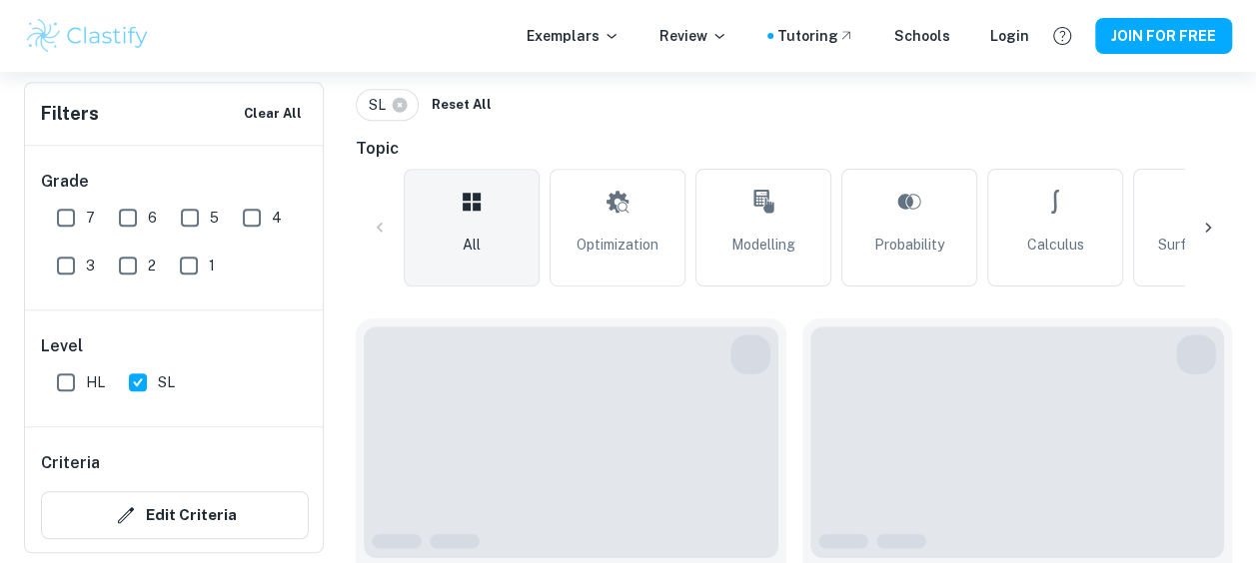
scroll to position [886, 0]
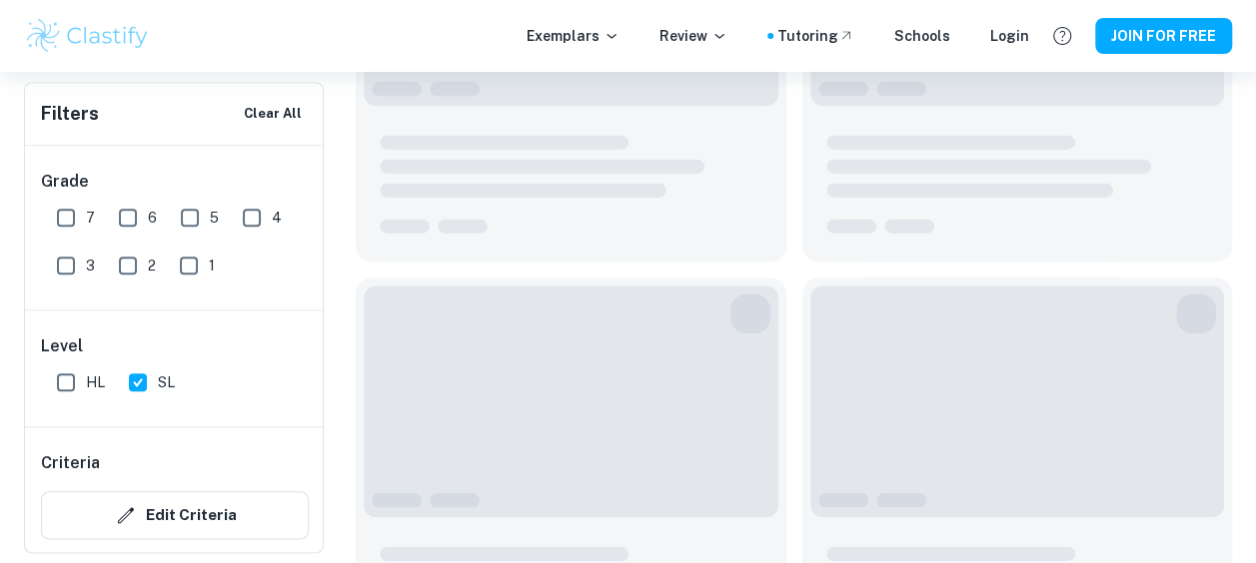
click at [76, 273] on input "3" at bounding box center [66, 266] width 40 height 40
checkbox input "true"
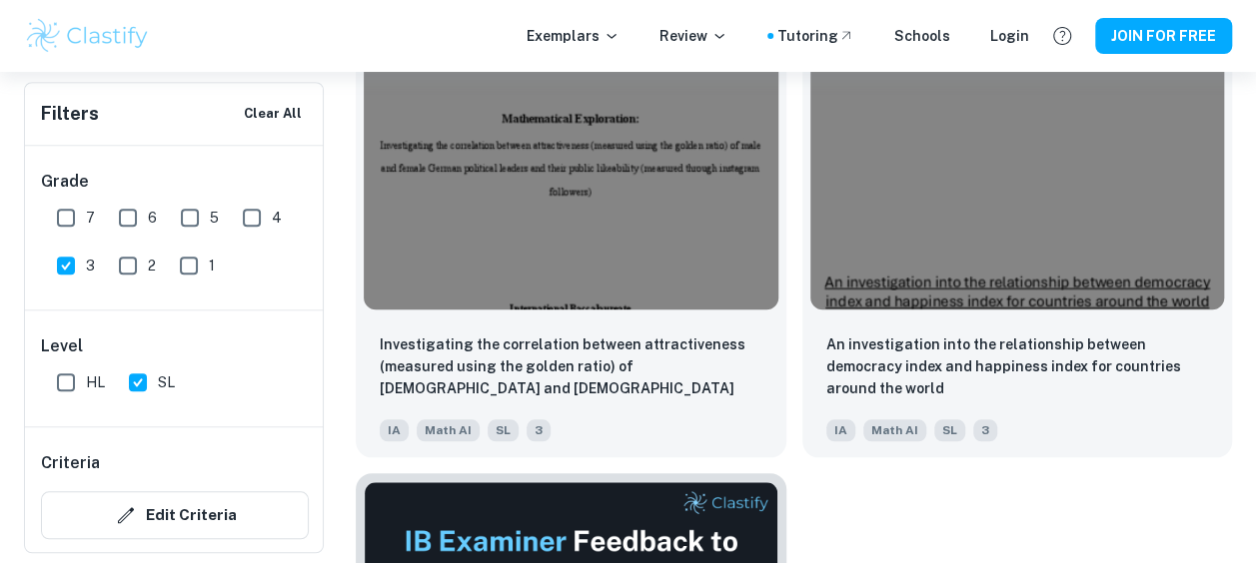
scroll to position [4518, 0]
